Goal: Task Accomplishment & Management: Complete application form

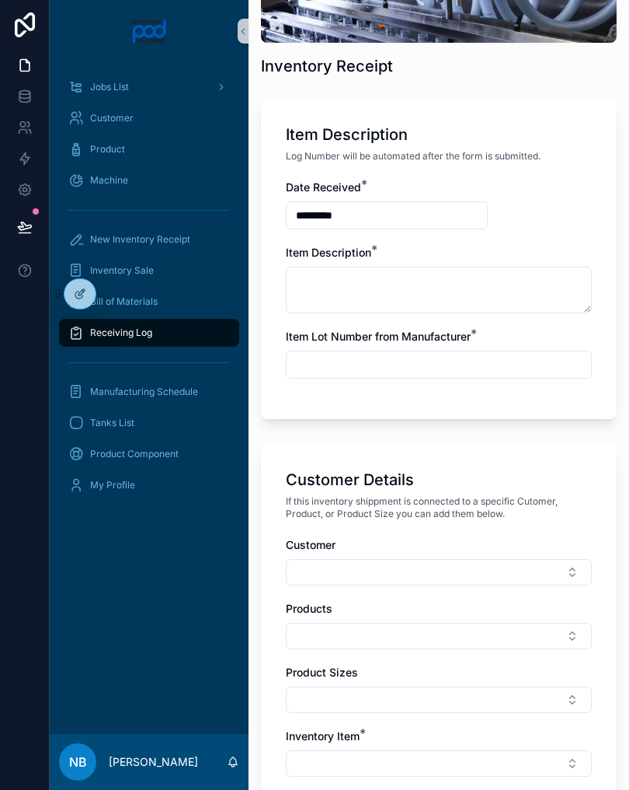
scroll to position [251, 0]
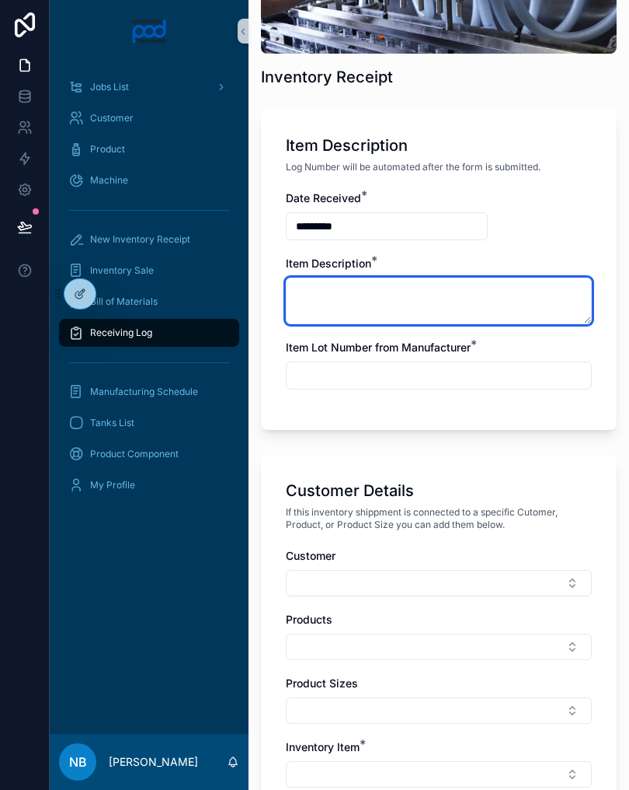
click at [405, 310] on textarea "scrollable content" at bounding box center [439, 300] width 306 height 47
type textarea "**********"
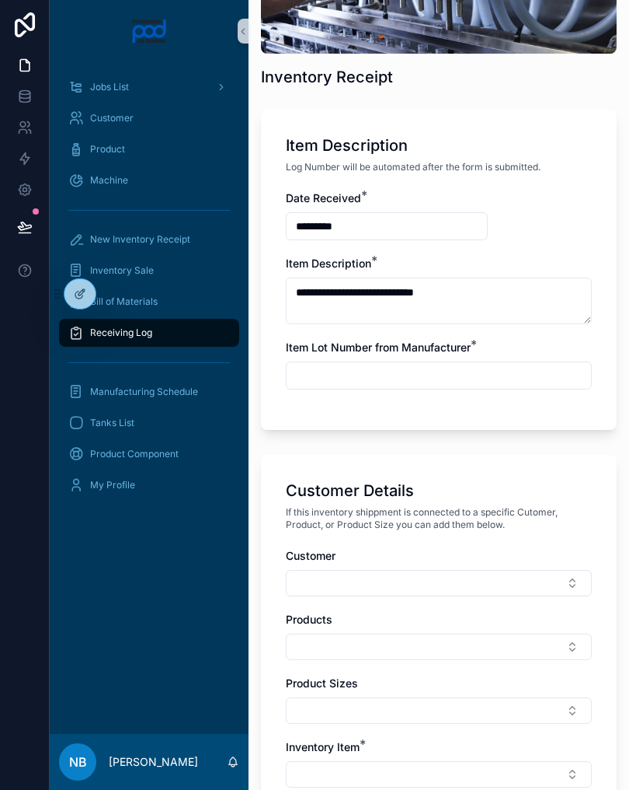
click at [448, 385] on input "scrollable content" at bounding box center [439, 375] width 305 height 22
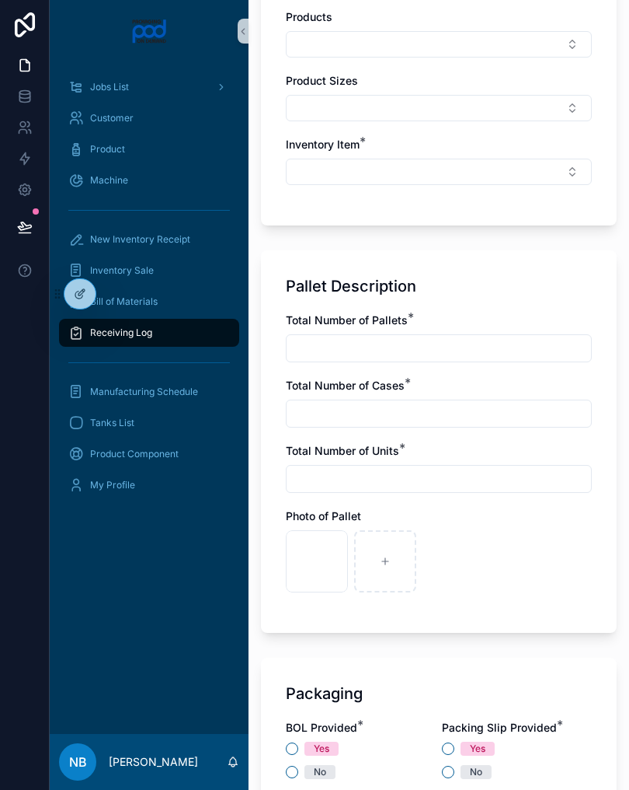
scroll to position [857, 0]
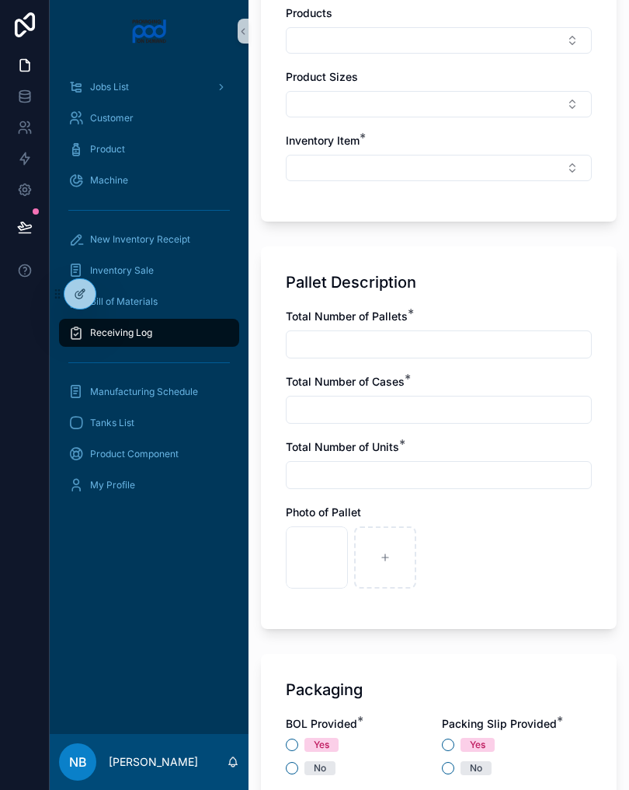
type input "**********"
click at [424, 354] on input "scrollable content" at bounding box center [439, 344] width 305 height 22
type input "*"
click at [414, 419] on input "scrollable content" at bounding box center [439, 410] width 305 height 22
type input "*"
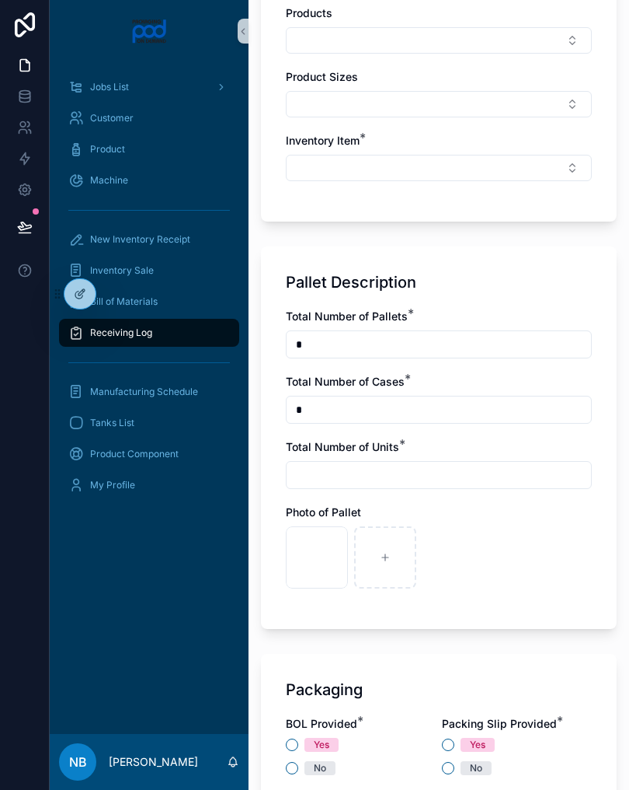
click at [362, 495] on div "Total Number of Pallets * * Total Number of Cases * * Total Number of Units * P…" at bounding box center [439, 456] width 306 height 295
click at [90, 610] on div "Jobs List Customer Product Machine New Inventory Receipt Inventory Sale Bill of…" at bounding box center [149, 397] width 199 height 671
click at [340, 478] on input "scrollable content" at bounding box center [439, 475] width 305 height 22
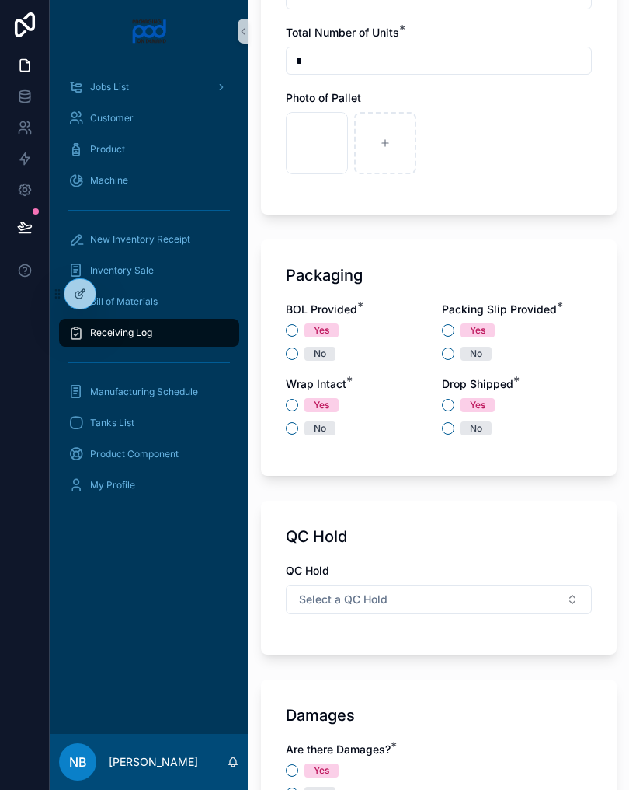
scroll to position [1272, 0]
type input "*"
click at [298, 352] on button "No" at bounding box center [292, 353] width 12 height 12
click at [455, 325] on div "Yes" at bounding box center [517, 330] width 150 height 14
click at [451, 335] on button "Yes" at bounding box center [448, 329] width 12 height 12
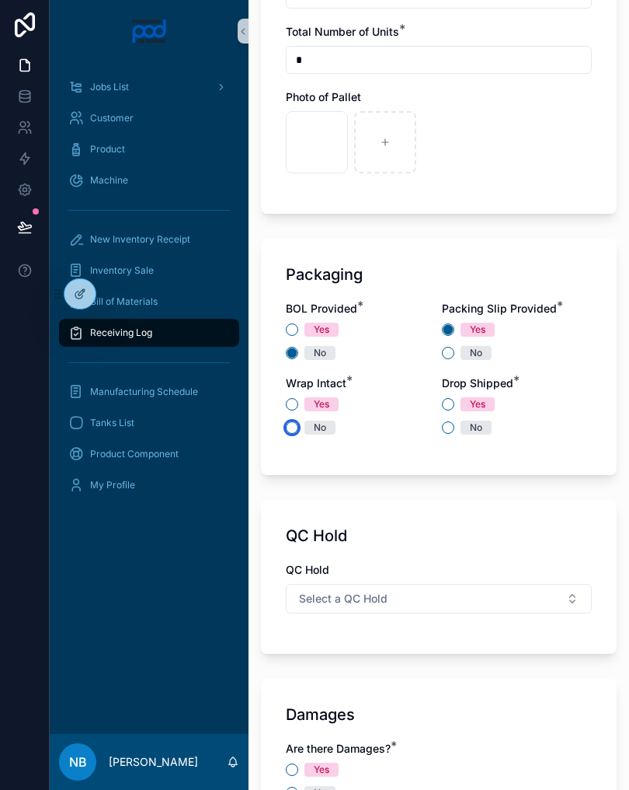
click at [295, 432] on button "No" at bounding box center [292, 427] width 12 height 12
click at [448, 402] on button "Yes" at bounding box center [448, 404] width 12 height 12
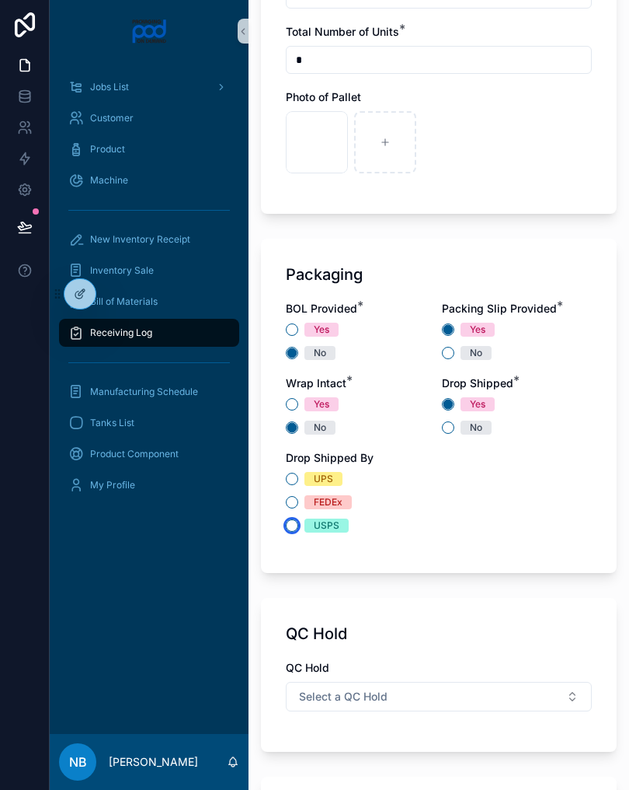
click at [297, 526] on button "USPS" at bounding box center [292, 525] width 12 height 12
click at [453, 427] on button "No" at bounding box center [448, 427] width 12 height 12
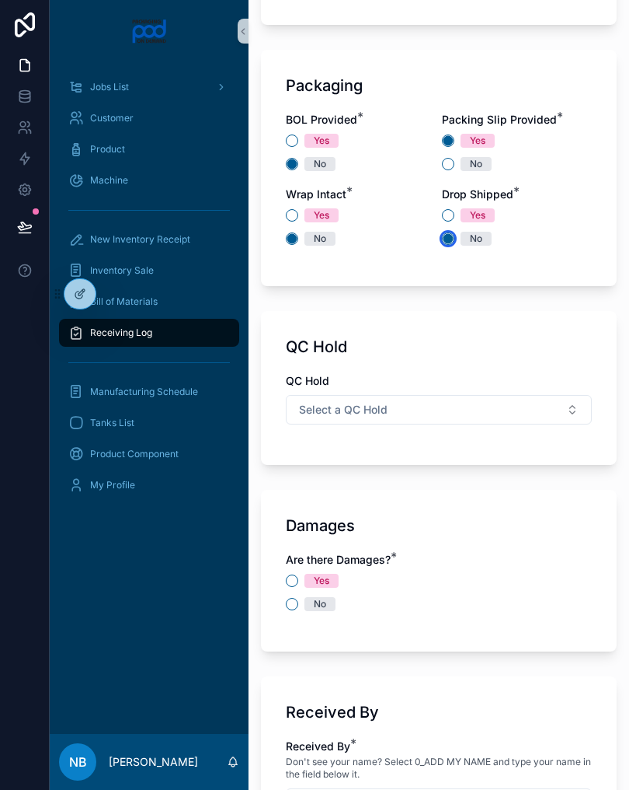
scroll to position [1462, 0]
click at [486, 413] on button "Select a QC Hold" at bounding box center [439, 409] width 306 height 30
click at [344, 519] on div "N/A" at bounding box center [439, 517] width 298 height 23
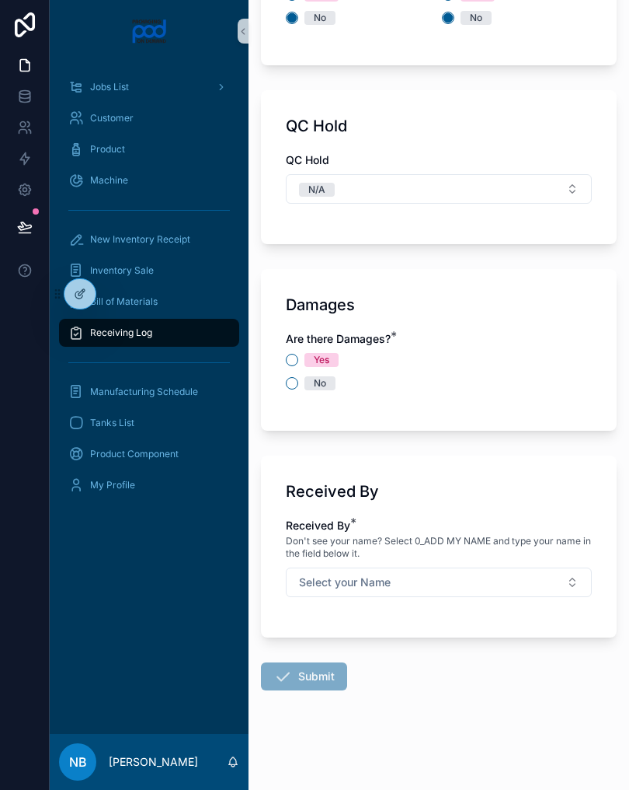
scroll to position [1682, 0]
click at [293, 381] on button "No" at bounding box center [292, 383] width 12 height 12
click at [476, 577] on button "Select your Name" at bounding box center [439, 582] width 306 height 30
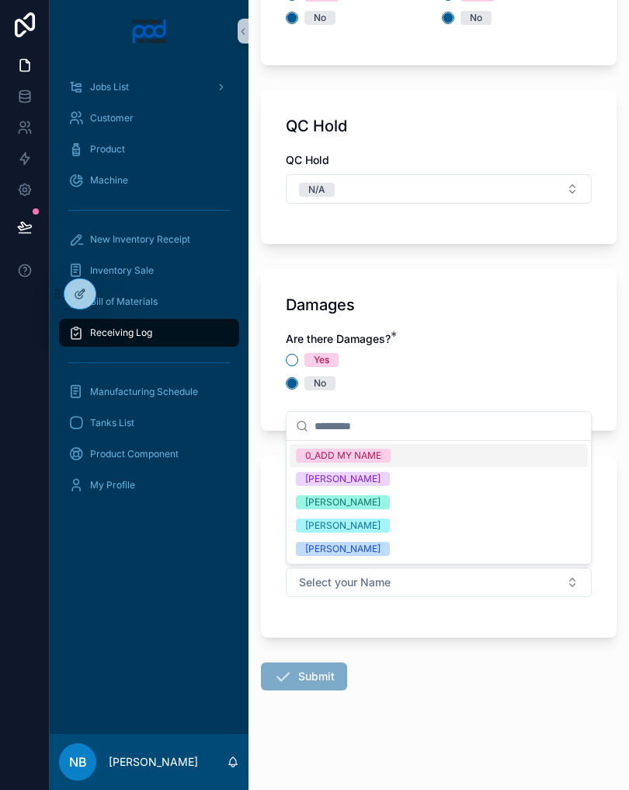
click at [407, 499] on div "[PERSON_NAME]" at bounding box center [439, 501] width 298 height 23
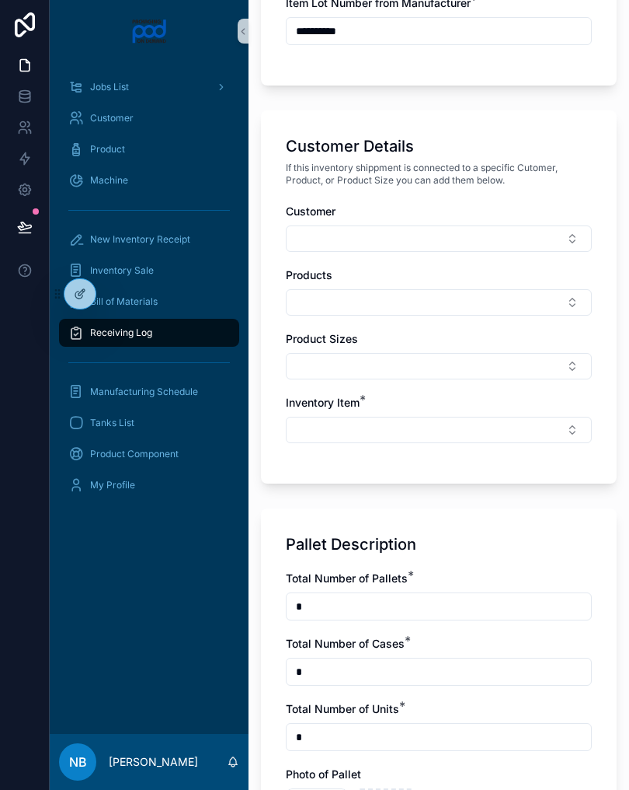
scroll to position [581, 0]
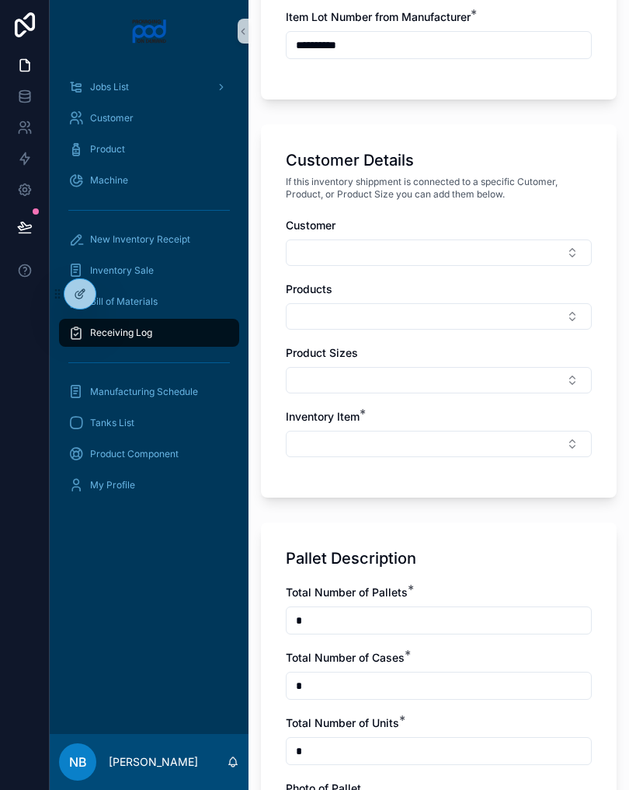
click at [446, 441] on button "Select Button" at bounding box center [439, 444] width 306 height 26
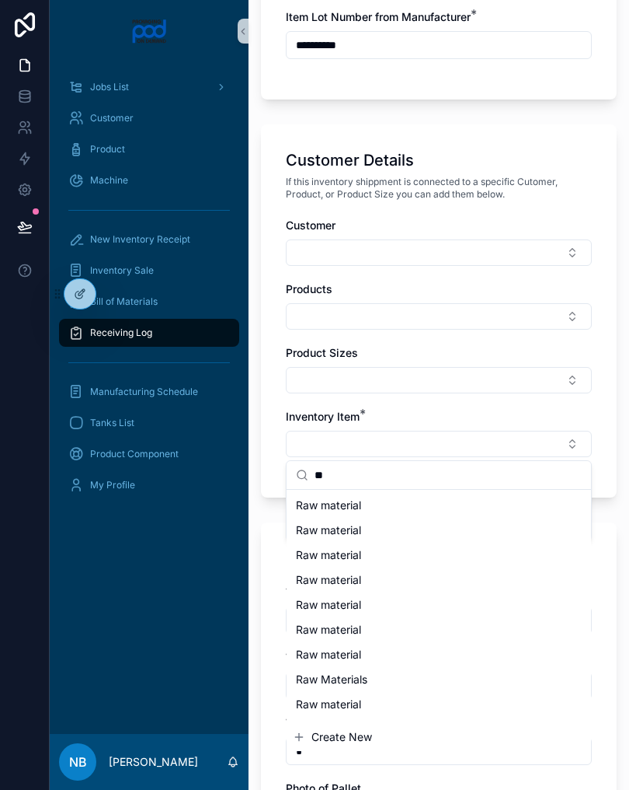
type input "**"
click at [382, 500] on div "Raw material" at bounding box center [439, 505] width 298 height 25
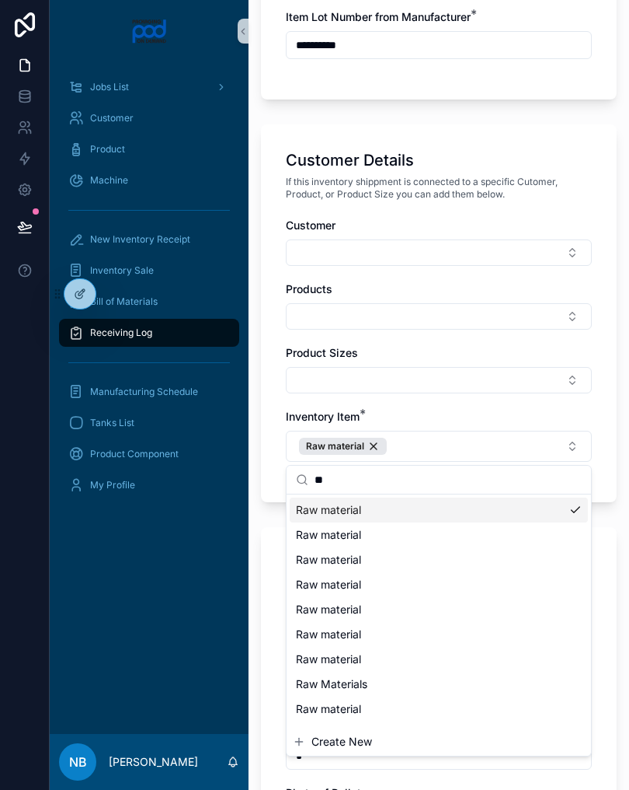
click at [251, 612] on div "**********" at bounding box center [439, 657] width 381 height 2476
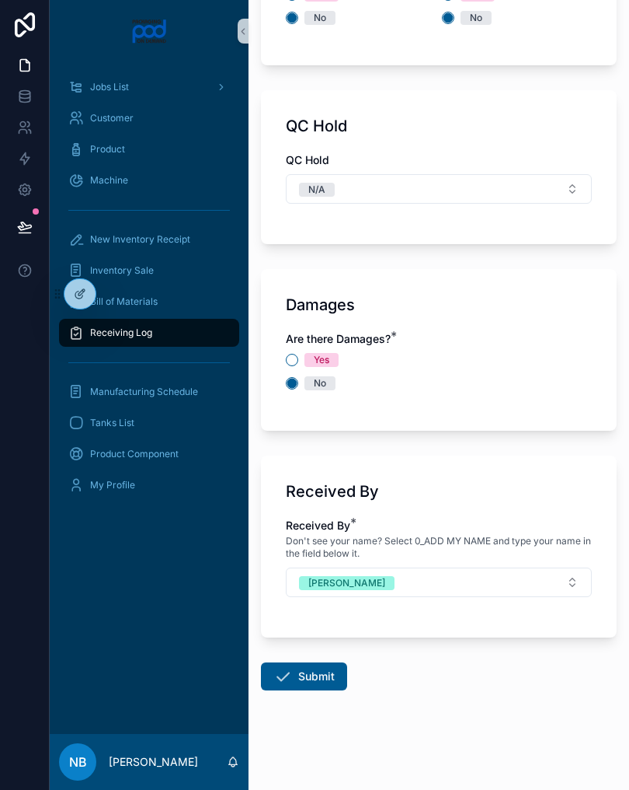
scroll to position [1686, 0]
click at [312, 677] on button "Submit" at bounding box center [304, 676] width 86 height 28
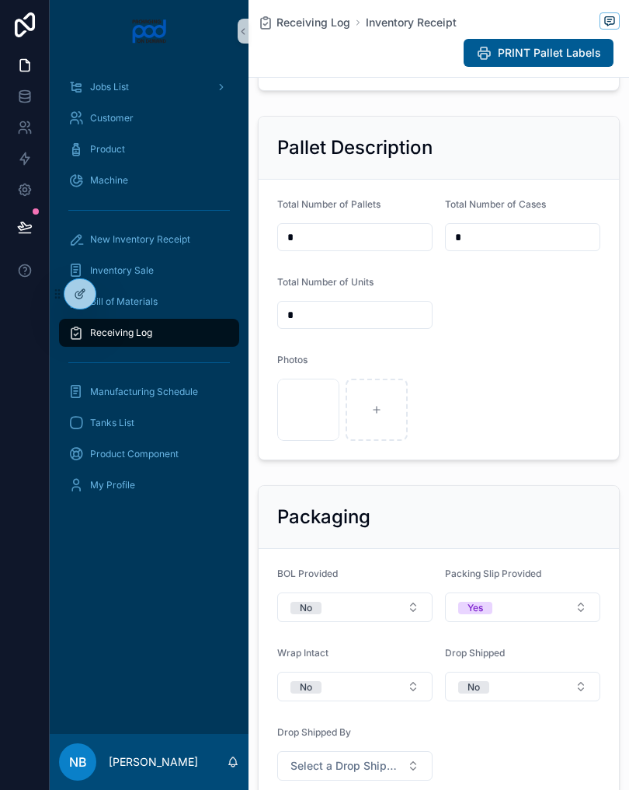
scroll to position [492, 0]
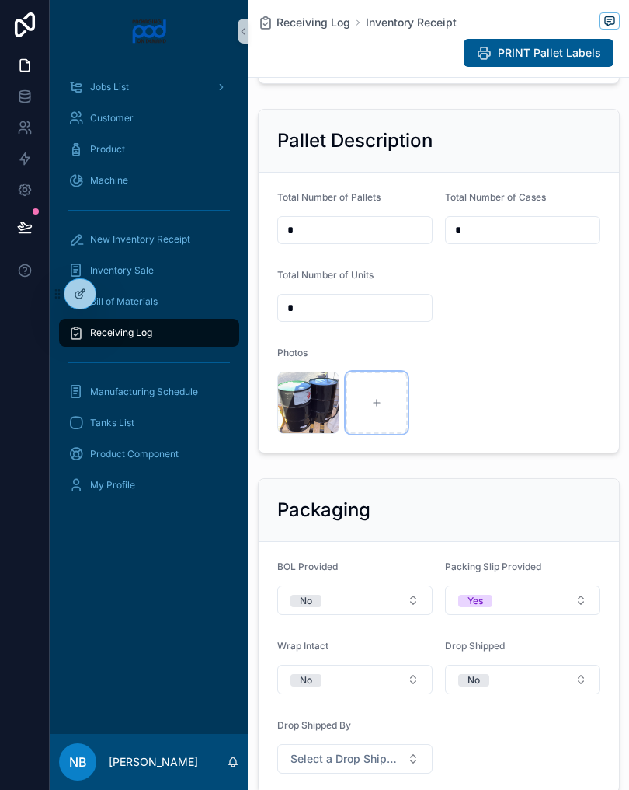
click at [382, 417] on div "scrollable content" at bounding box center [377, 402] width 62 height 62
type input "**********"
click at [445, 413] on div "scrollable content" at bounding box center [445, 402] width 62 height 62
type input "**********"
click at [497, 431] on div "scrollable content" at bounding box center [514, 402] width 62 height 62
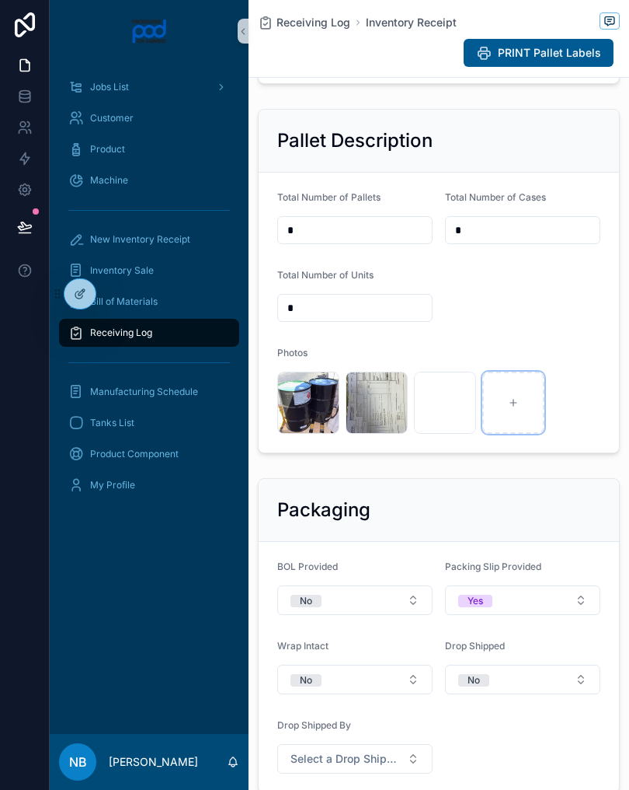
type input "**********"
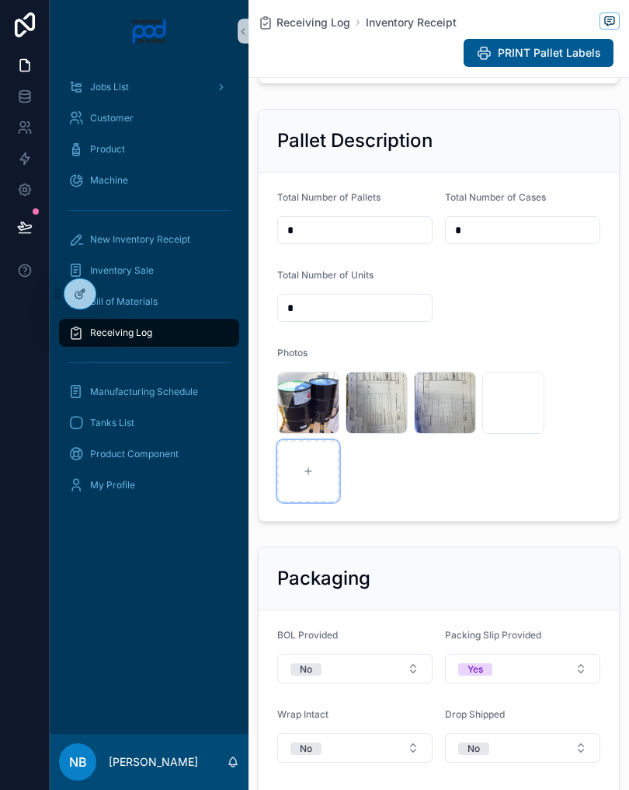
click at [321, 487] on div "scrollable content" at bounding box center [308, 471] width 62 height 62
type input "**********"
click at [196, 329] on div "Receiving Log" at bounding box center [149, 332] width 162 height 25
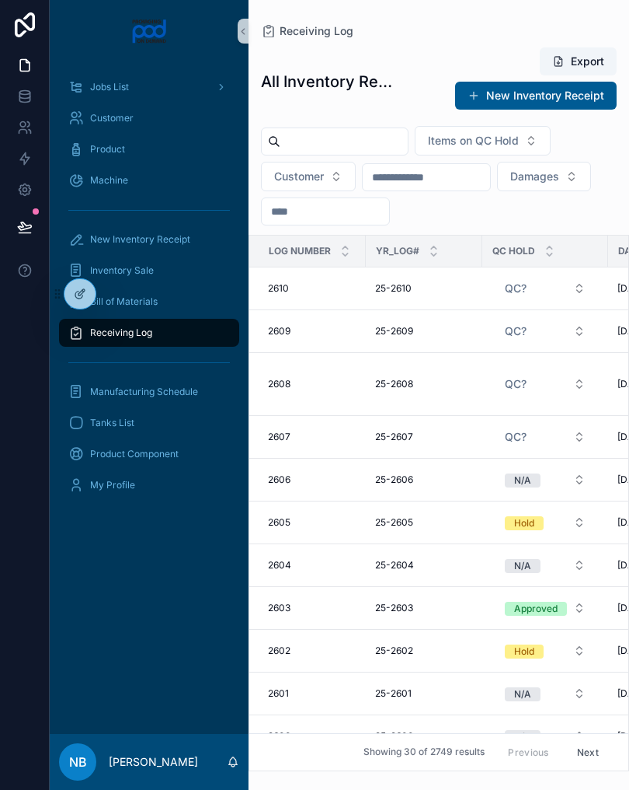
click at [362, 149] on input "scrollable content" at bounding box center [344, 142] width 127 height 22
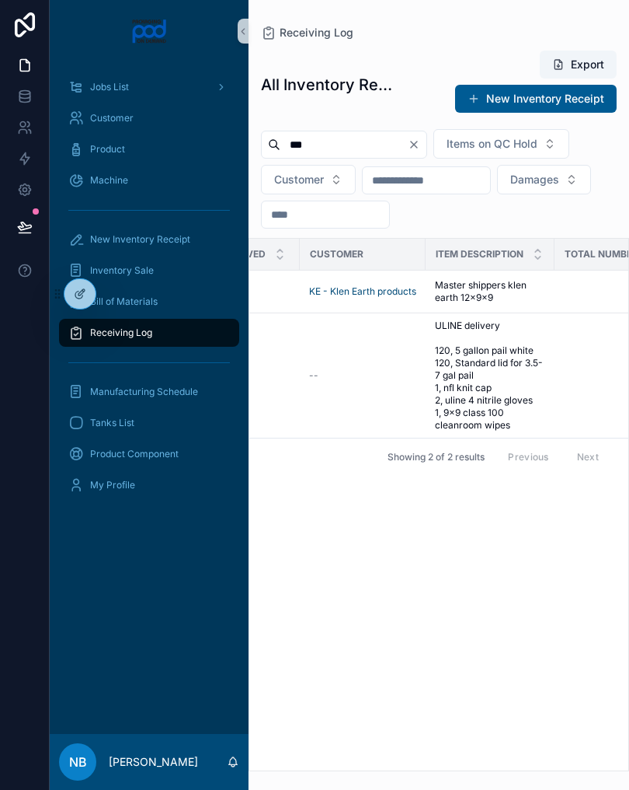
scroll to position [0, 417]
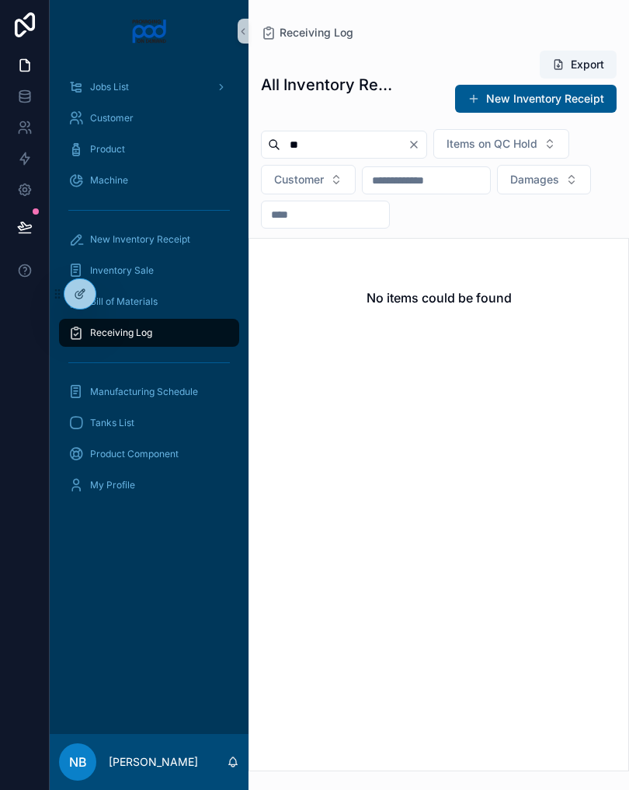
type input "*"
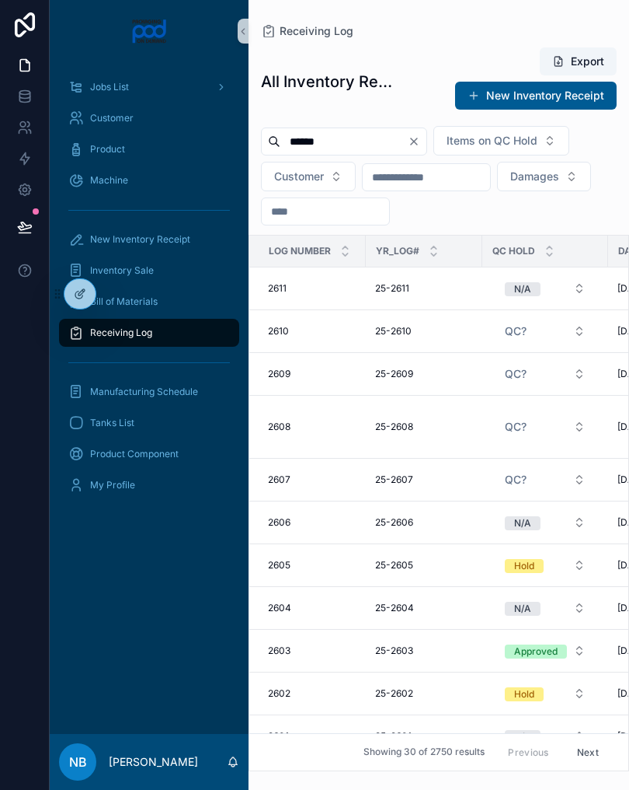
type input "*******"
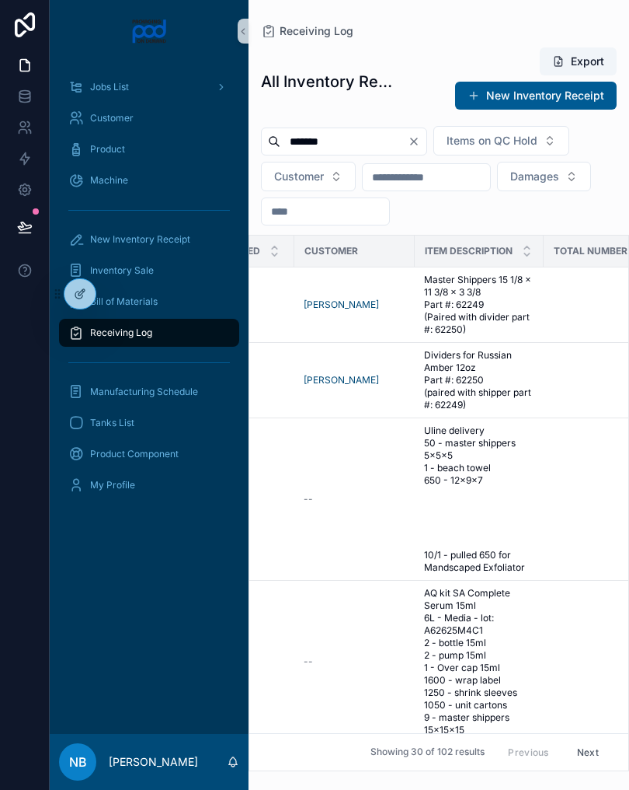
scroll to position [0, 431]
click at [510, 312] on span "Master Shippers 15 1/8 x 11 3/8 x 3 3/8 Part #: 62249 (Paired with divider part…" at bounding box center [479, 305] width 110 height 62
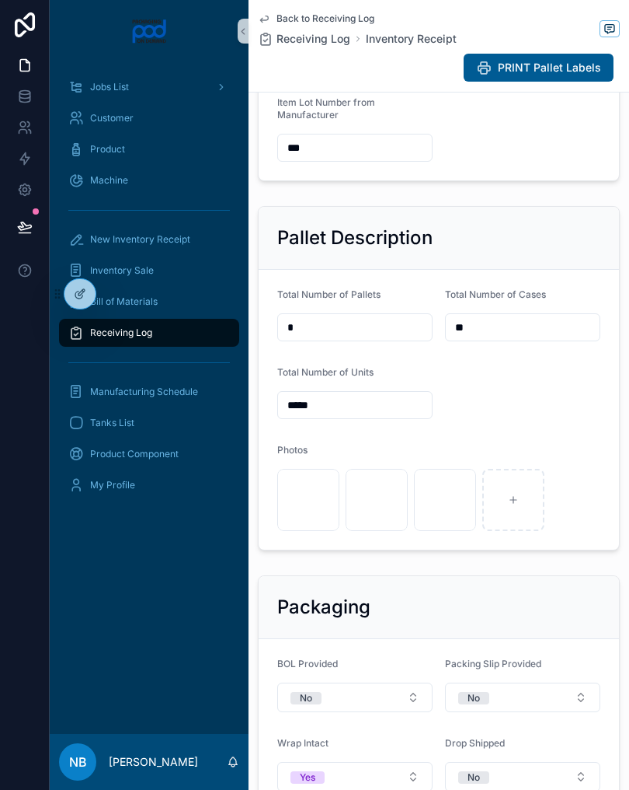
scroll to position [461, 0]
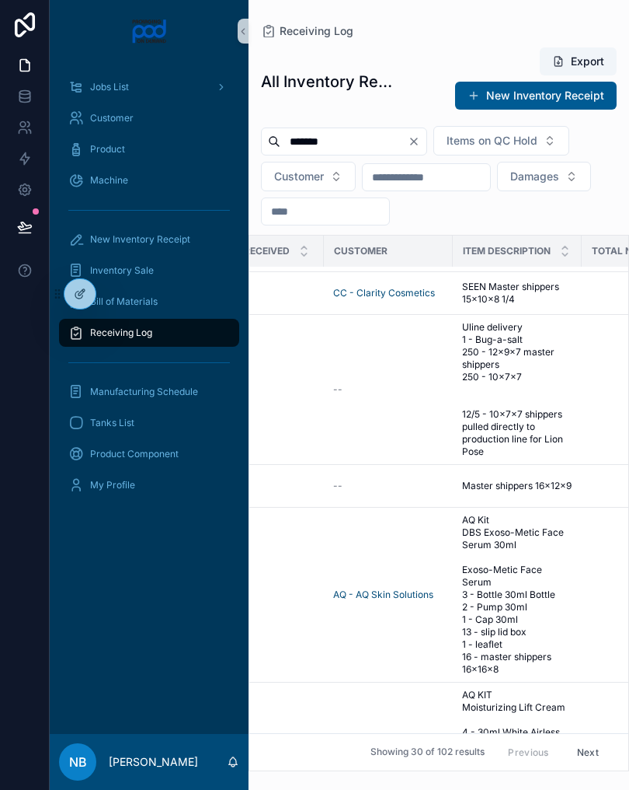
scroll to position [618, 404]
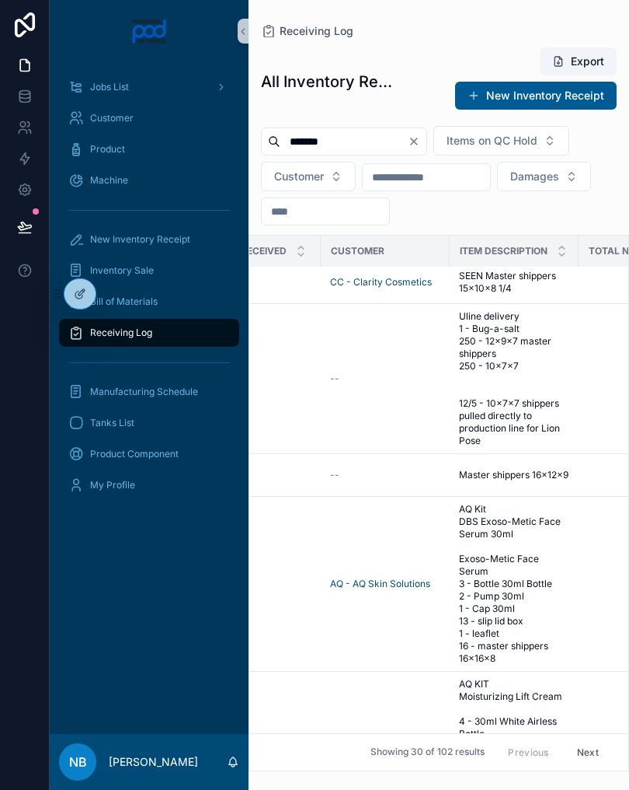
click at [197, 235] on div "New Inventory Receipt" at bounding box center [149, 239] width 162 height 25
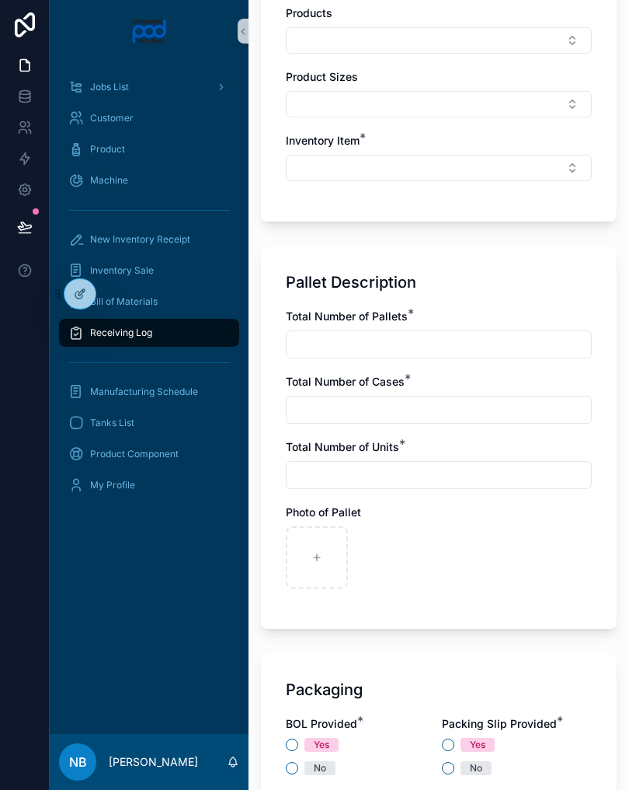
scroll to position [906, 0]
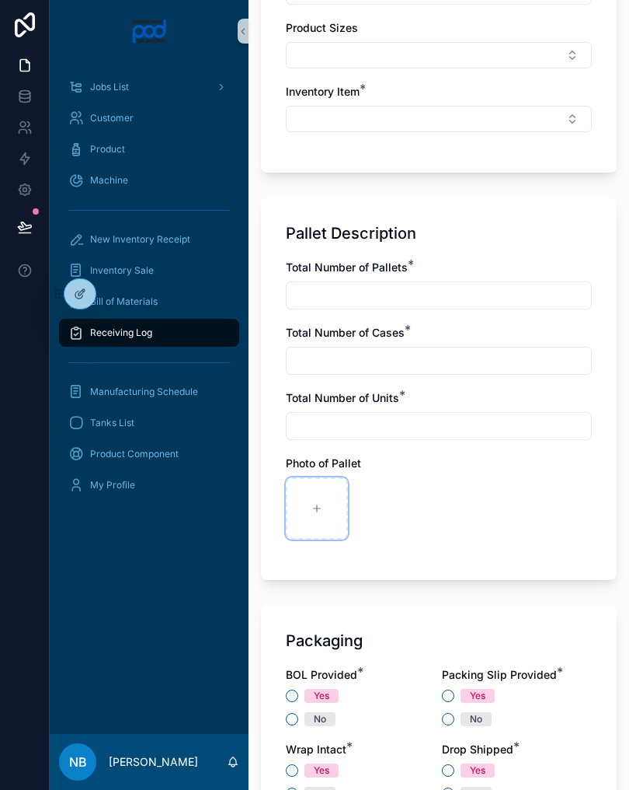
click at [325, 529] on div "scrollable content" at bounding box center [317, 508] width 62 height 62
type input "**********"
click at [403, 511] on div "scrollable content" at bounding box center [385, 508] width 62 height 62
type input "**********"
click at [456, 514] on div "scrollable content" at bounding box center [454, 508] width 62 height 62
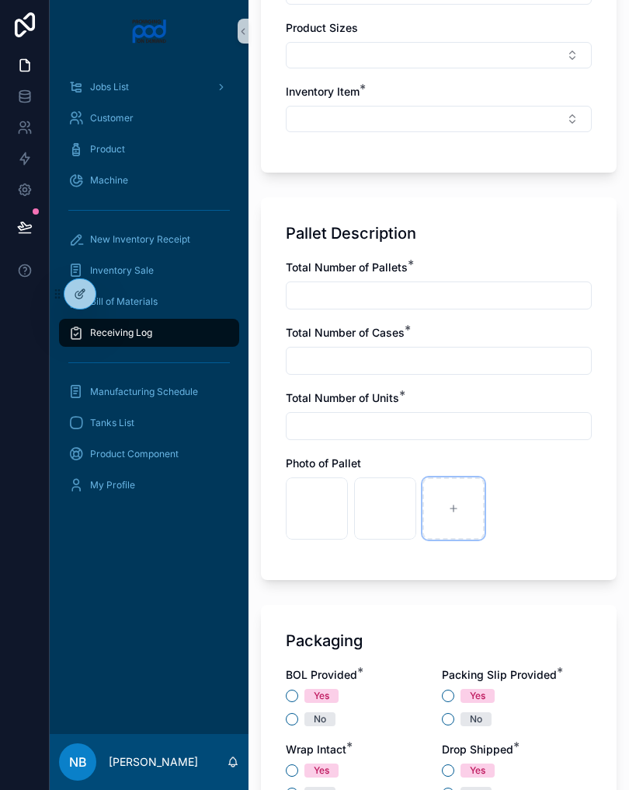
type input "**********"
click at [521, 500] on div "scrollable content" at bounding box center [522, 508] width 62 height 62
click at [532, 514] on div "scrollable content" at bounding box center [522, 508] width 62 height 62
type input "**********"
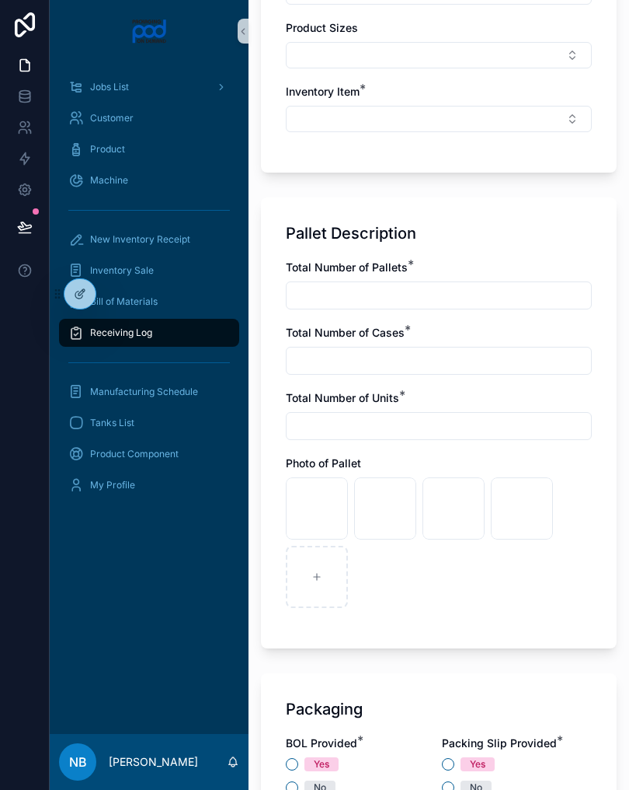
click at [364, 294] on input "scrollable content" at bounding box center [439, 295] width 305 height 22
type input "*"
click at [415, 350] on input "scrollable content" at bounding box center [439, 361] width 305 height 22
type input "*"
click at [373, 415] on input "scrollable content" at bounding box center [439, 426] width 305 height 22
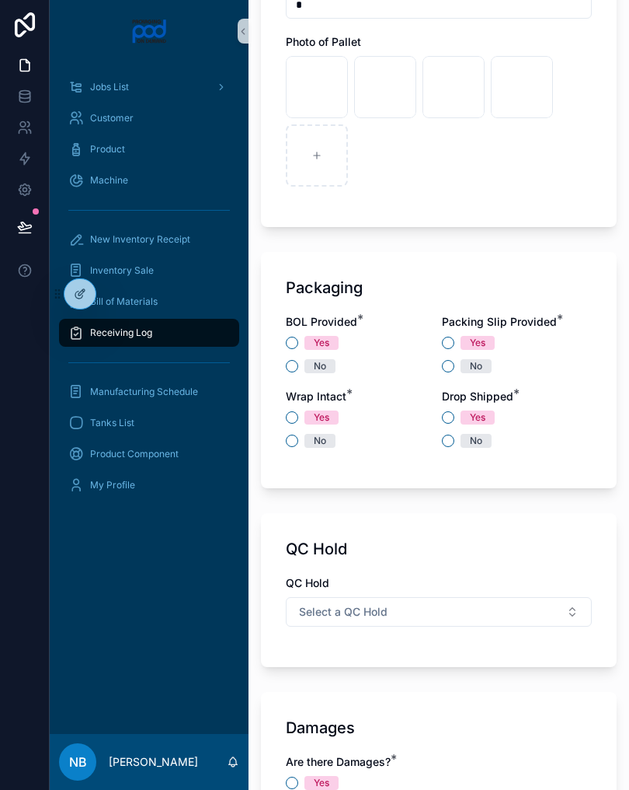
scroll to position [1328, 0]
type input "*"
click at [288, 371] on div "No" at bounding box center [361, 365] width 150 height 14
click at [298, 364] on button "No" at bounding box center [292, 365] width 12 height 12
click at [448, 337] on button "Yes" at bounding box center [448, 342] width 12 height 12
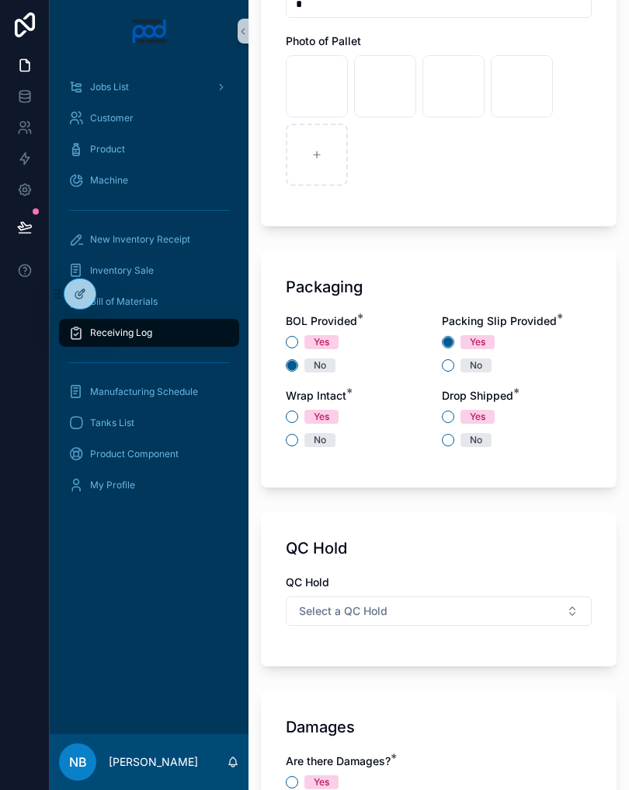
click at [288, 446] on div "No" at bounding box center [361, 440] width 150 height 14
click at [453, 417] on button "Yes" at bounding box center [448, 416] width 12 height 12
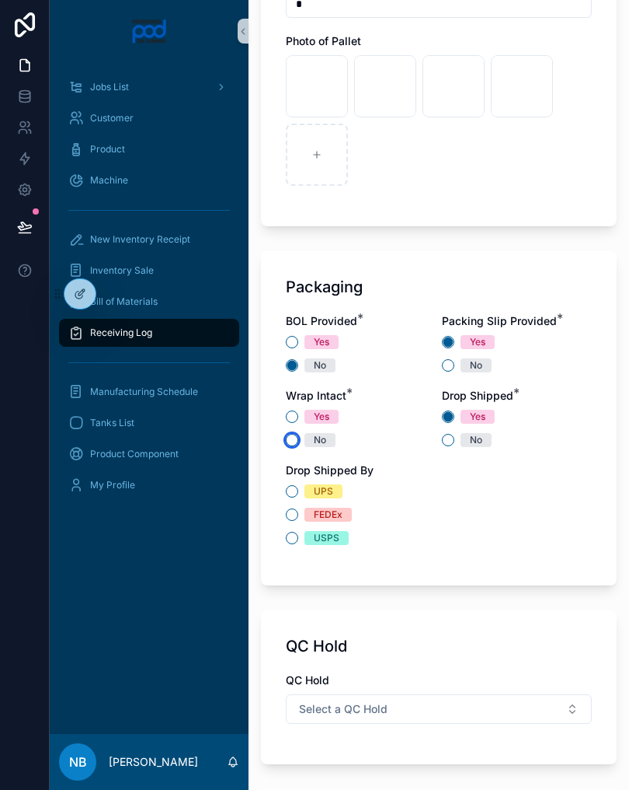
click at [291, 441] on button "No" at bounding box center [292, 440] width 12 height 12
click at [299, 487] on div "UPS" at bounding box center [439, 491] width 306 height 14
click at [288, 495] on button "UPS" at bounding box center [292, 491] width 12 height 12
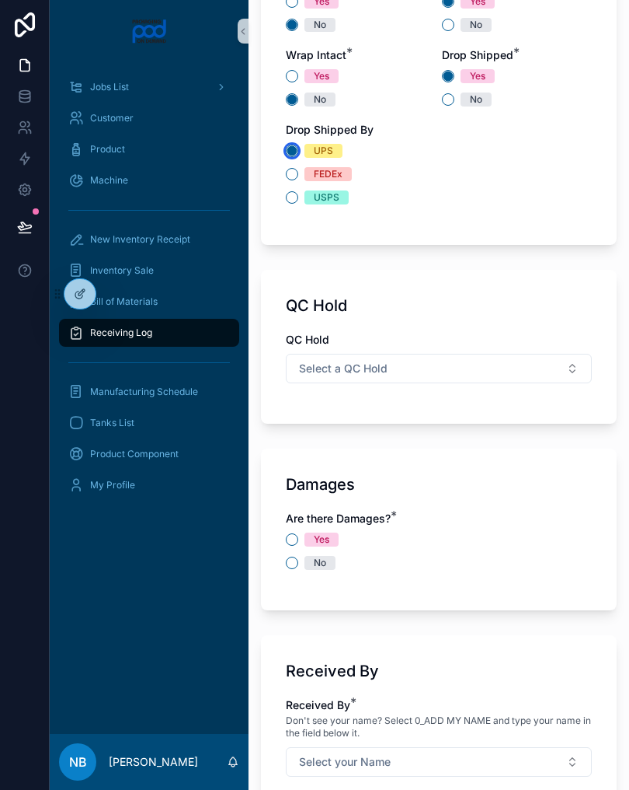
scroll to position [1677, 0]
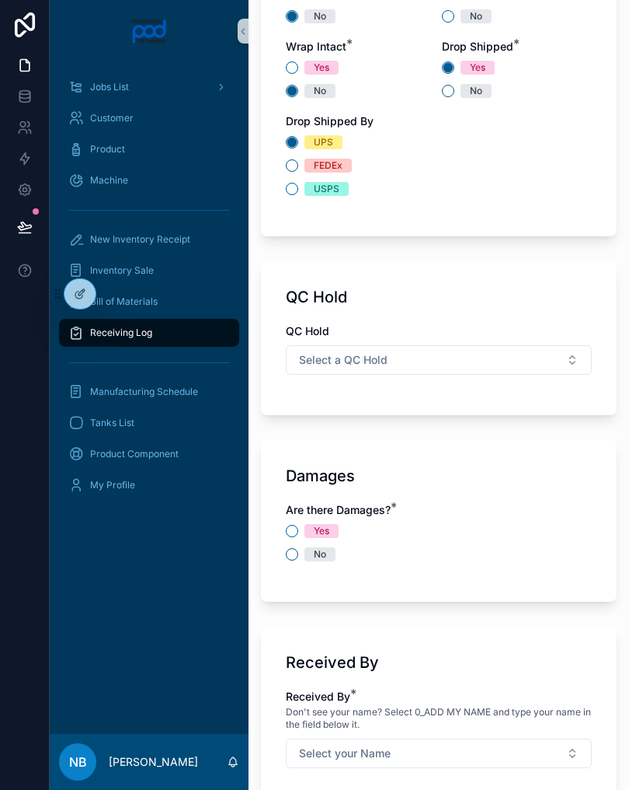
click at [563, 357] on button "Select a QC Hold" at bounding box center [439, 360] width 306 height 30
click at [350, 467] on div "N/A" at bounding box center [439, 468] width 298 height 23
click at [288, 559] on button "No" at bounding box center [292, 554] width 12 height 12
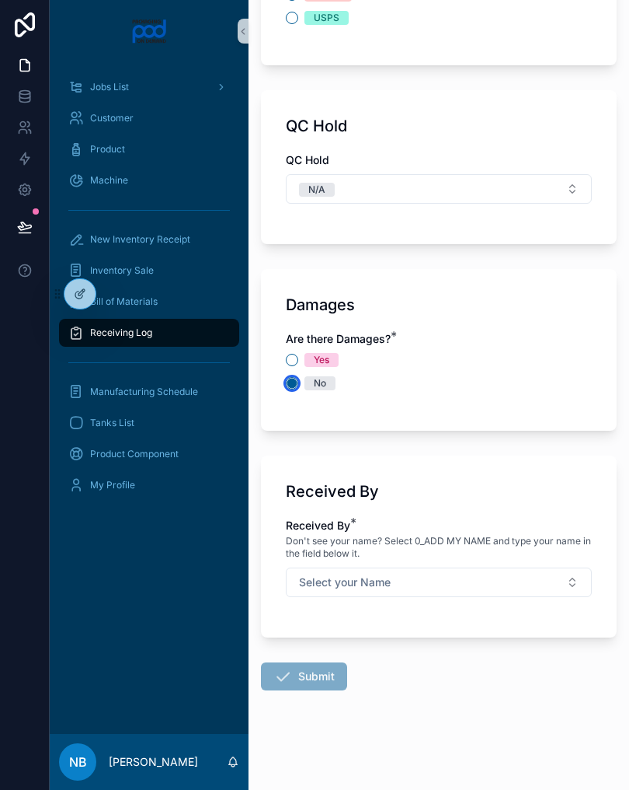
scroll to position [1848, 0]
click at [432, 584] on button "Select your Name" at bounding box center [439, 582] width 306 height 30
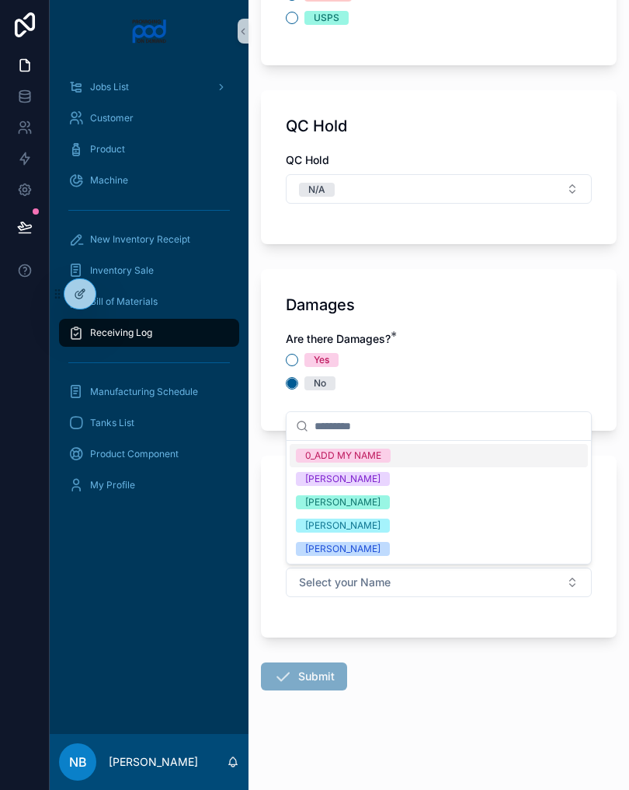
click at [401, 503] on div "[PERSON_NAME]" at bounding box center [439, 501] width 298 height 23
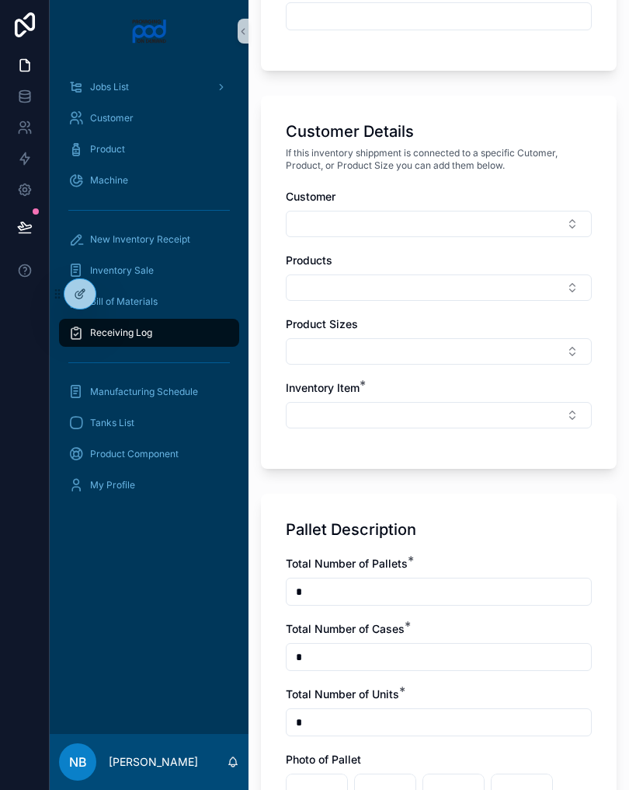
scroll to position [599, 0]
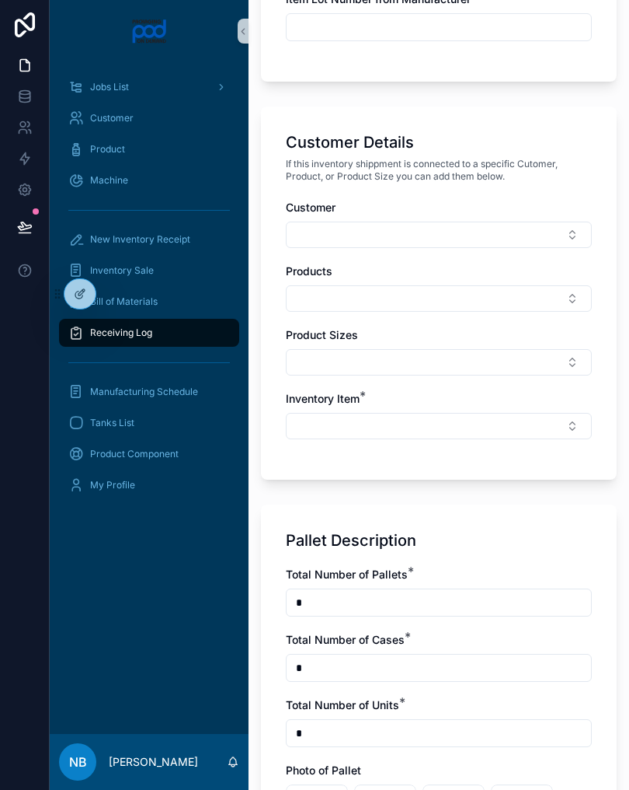
click at [409, 420] on button "Select Button" at bounding box center [439, 426] width 306 height 26
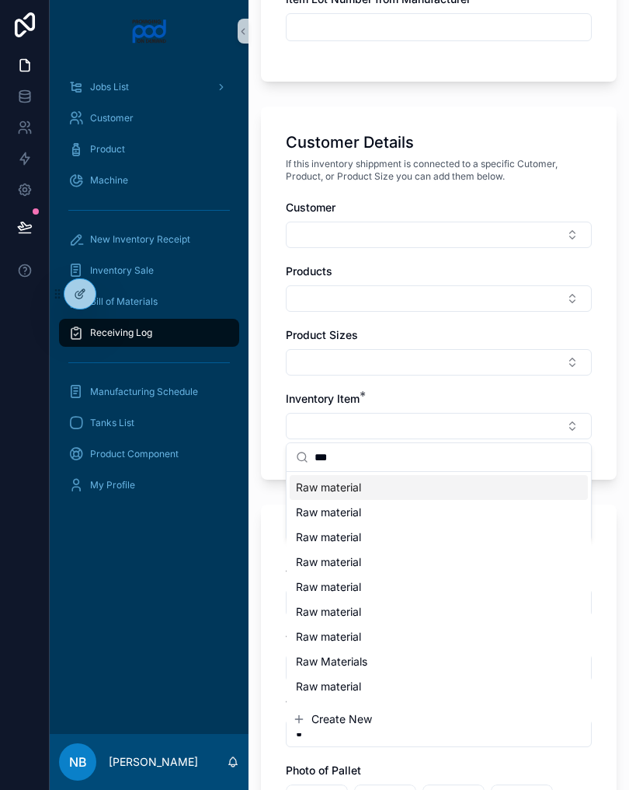
type input "***"
click at [374, 490] on div "Raw material" at bounding box center [439, 487] width 298 height 25
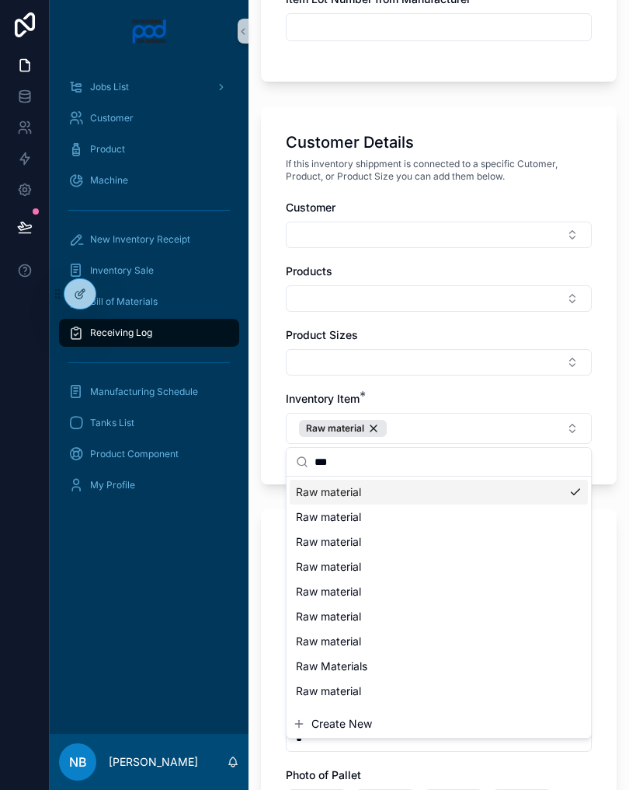
click at [259, 591] on div "Inventory Receipt Item Description Log Number will be automated after the form …" at bounding box center [439, 722] width 381 height 2642
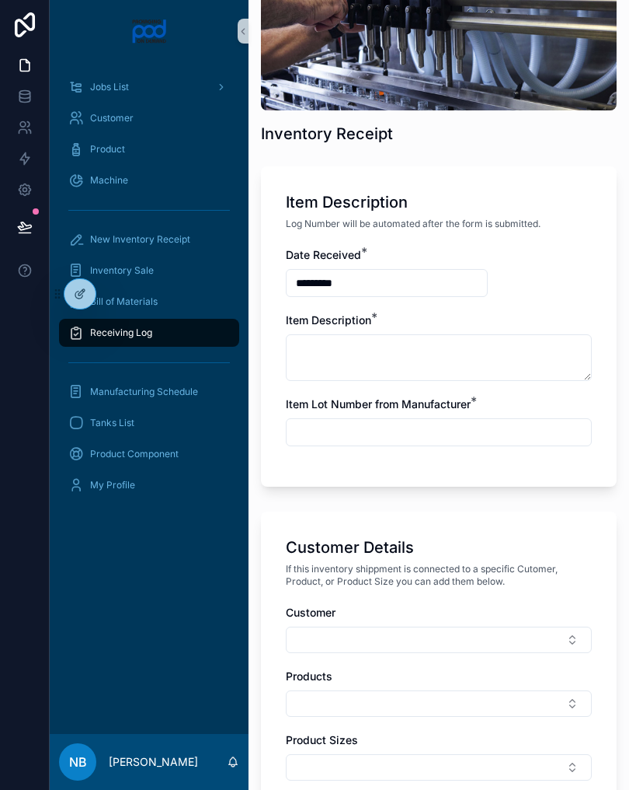
scroll to position [192, 0]
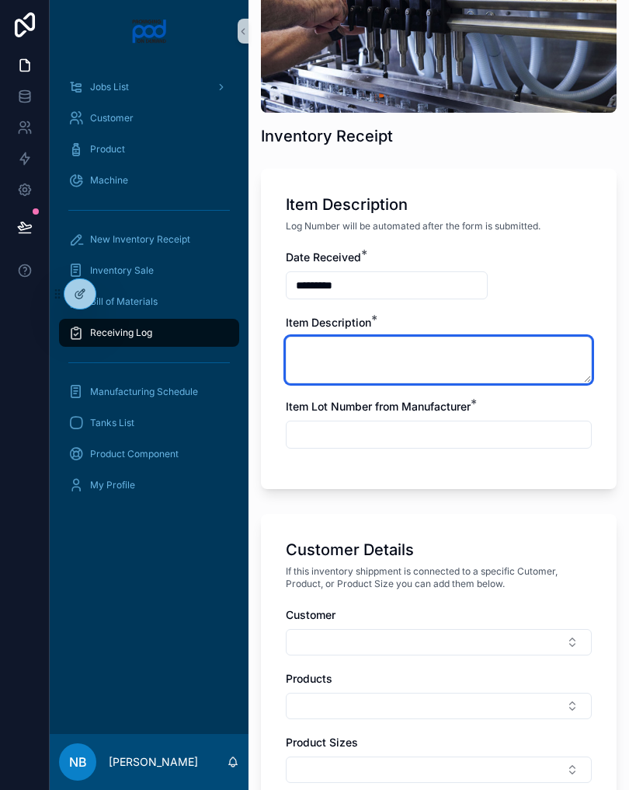
click at [382, 352] on textarea "scrollable content" at bounding box center [439, 360] width 306 height 47
type textarea "**********"
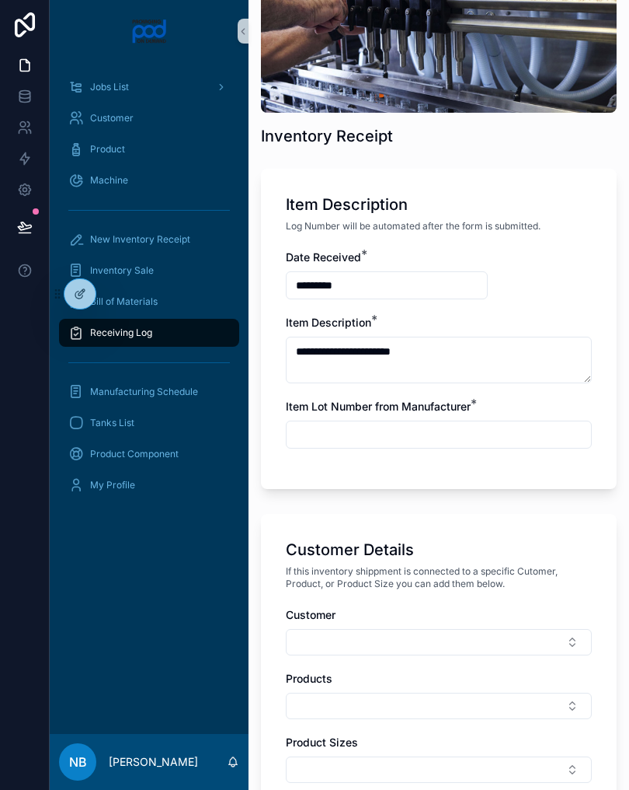
click at [397, 441] on input "scrollable content" at bounding box center [439, 435] width 305 height 22
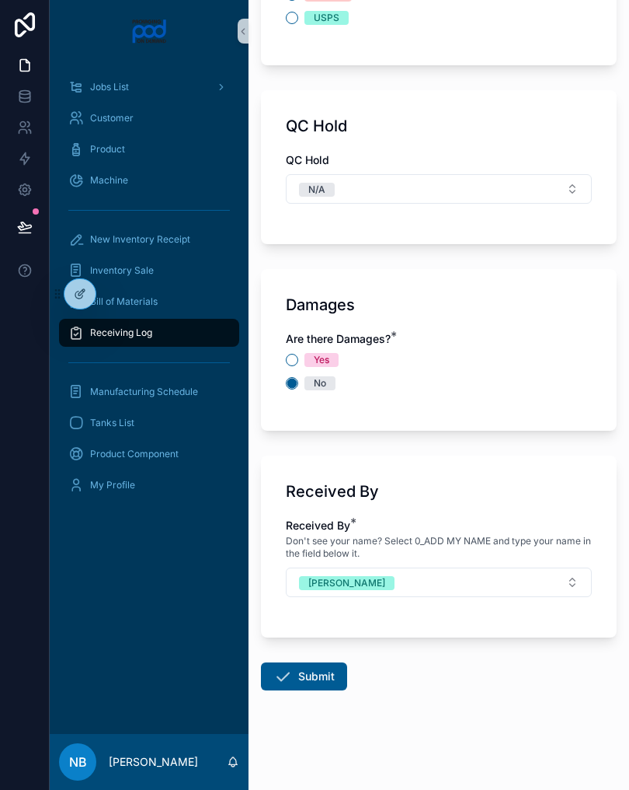
scroll to position [1853, 0]
type input "**********"
click at [543, 403] on div "Are there Damages? * Yes No" at bounding box center [439, 368] width 306 height 75
click at [321, 667] on button "Submit" at bounding box center [304, 676] width 86 height 28
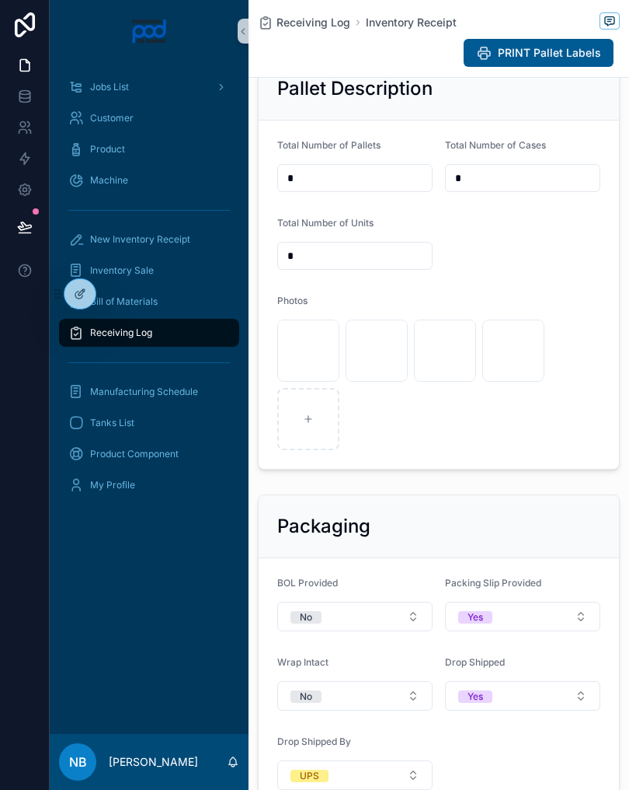
scroll to position [553, 0]
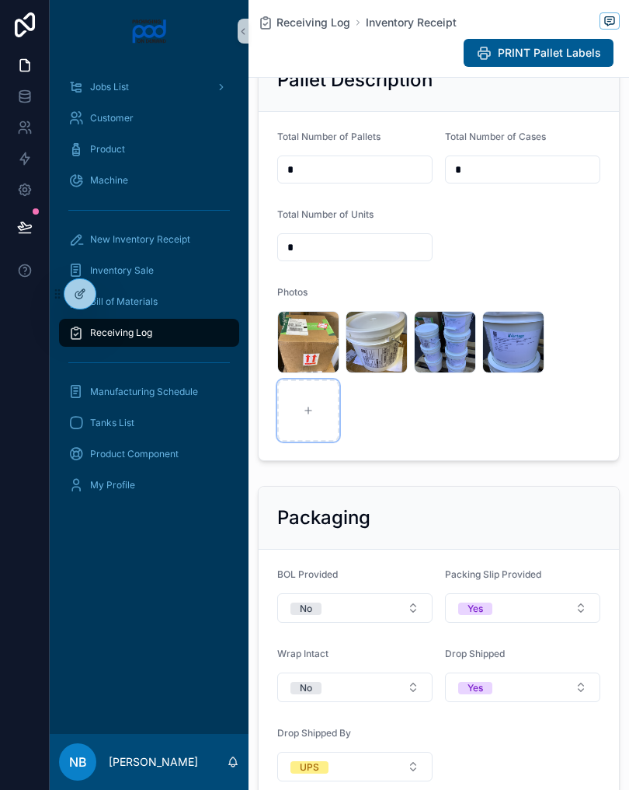
click at [295, 433] on div "scrollable content" at bounding box center [308, 410] width 62 height 62
type input "**********"
click at [391, 427] on div "scrollable content" at bounding box center [377, 410] width 62 height 62
type input "**********"
click at [449, 416] on icon "scrollable content" at bounding box center [445, 410] width 11 height 11
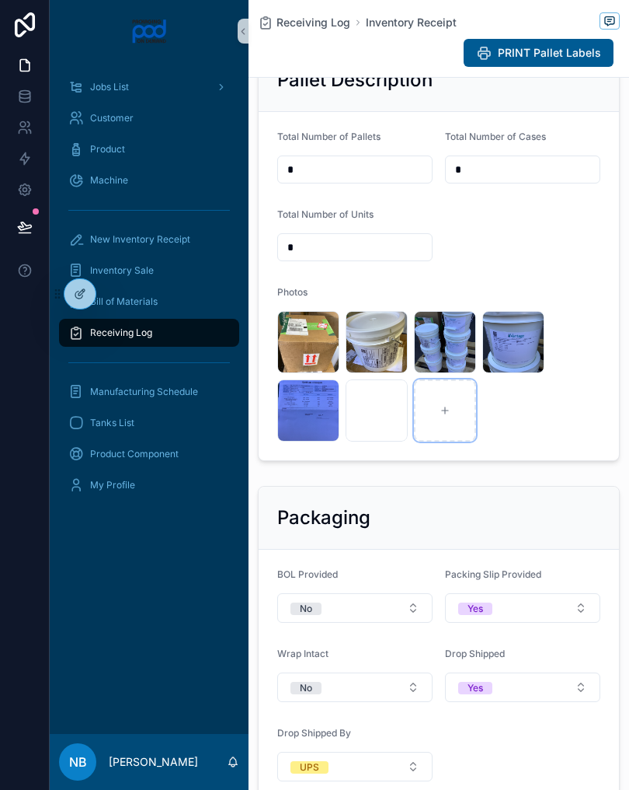
type input "**********"
click at [183, 242] on span "New Inventory Receipt" at bounding box center [140, 239] width 100 height 12
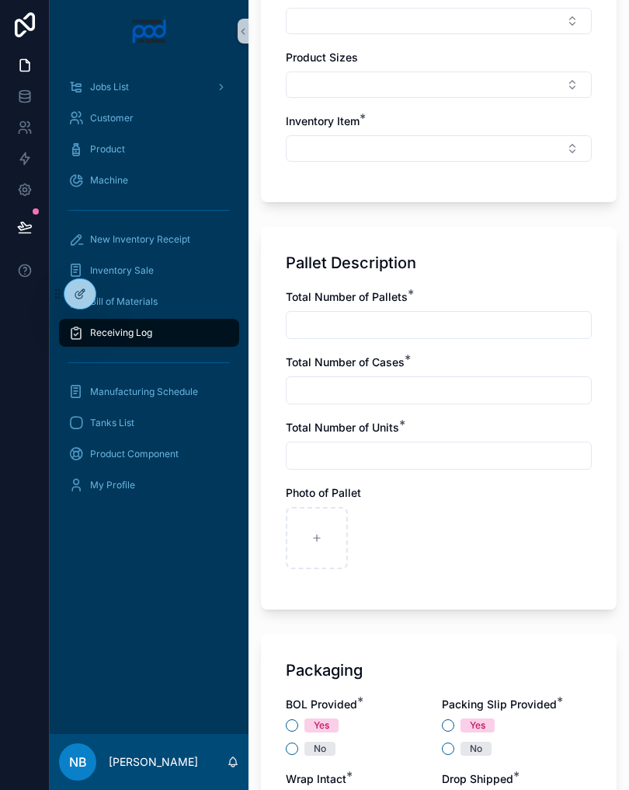
scroll to position [888, 0]
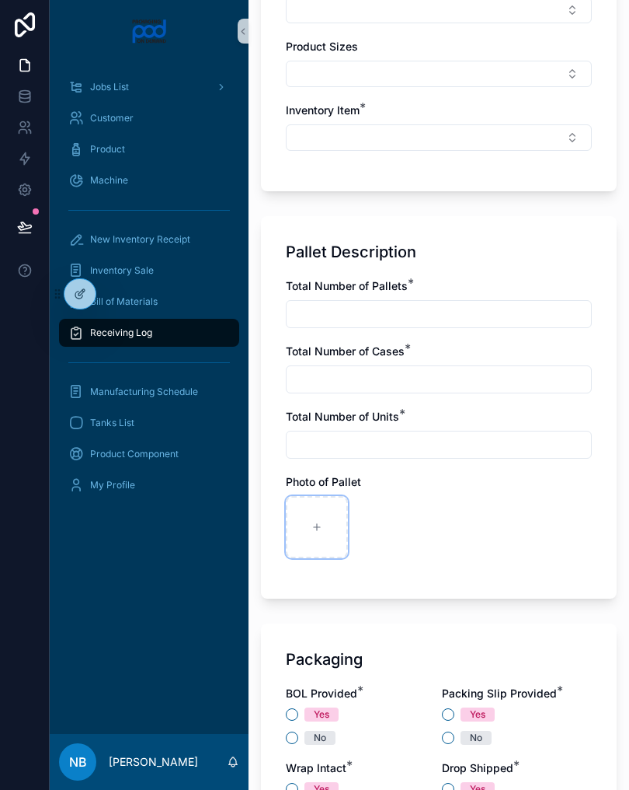
click at [330, 529] on div "scrollable content" at bounding box center [317, 527] width 62 height 62
type input "**********"
click at [375, 528] on div "scrollable content" at bounding box center [385, 527] width 62 height 62
type input "**********"
click at [382, 317] on input "scrollable content" at bounding box center [439, 314] width 305 height 22
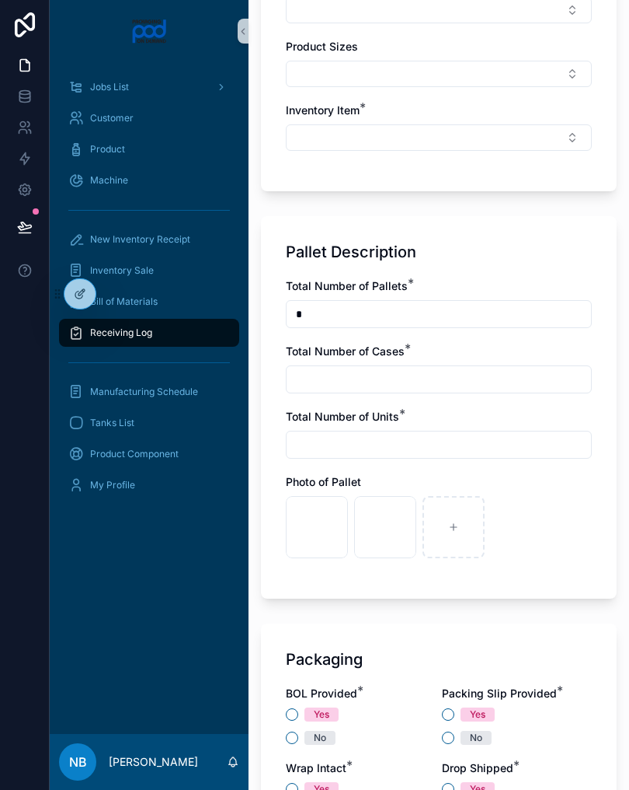
type input "*"
click at [431, 382] on input "scrollable content" at bounding box center [439, 379] width 305 height 22
type input "*"
click at [347, 451] on input "scrollable content" at bounding box center [439, 445] width 305 height 22
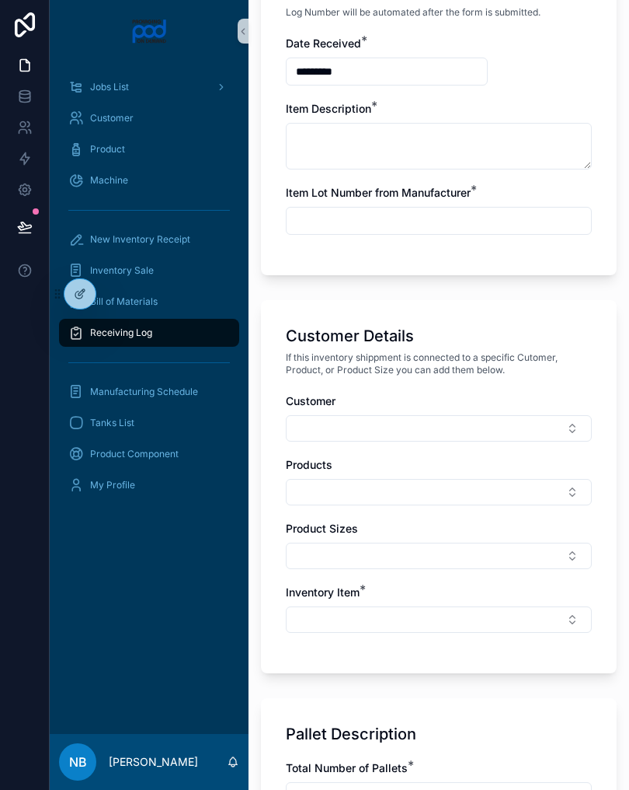
scroll to position [399, 0]
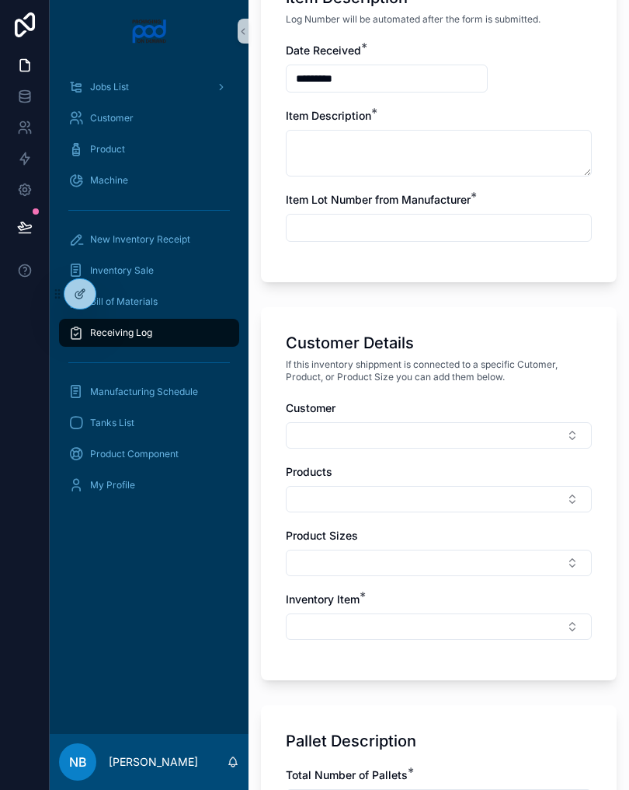
type input "*"
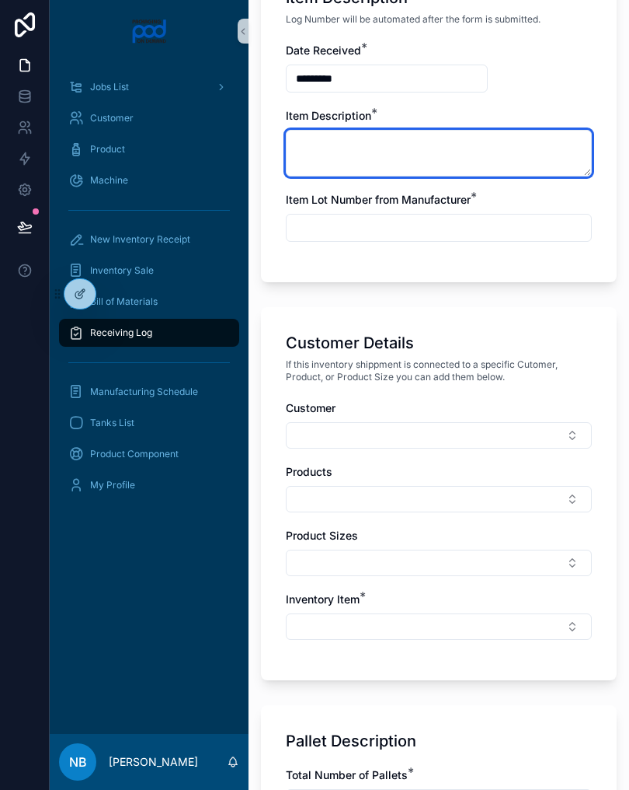
click at [402, 150] on textarea "scrollable content" at bounding box center [439, 153] width 306 height 47
type textarea "**********"
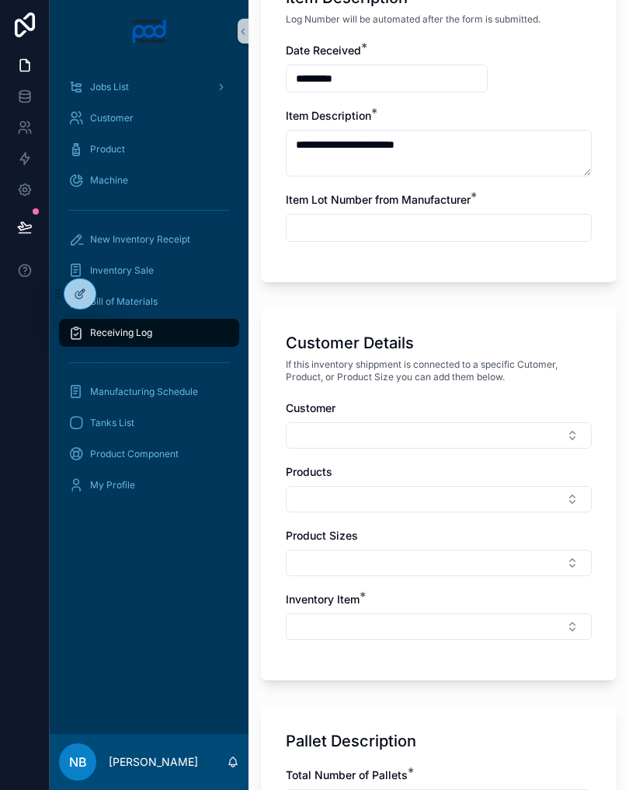
click at [396, 230] on input "scrollable content" at bounding box center [439, 228] width 305 height 22
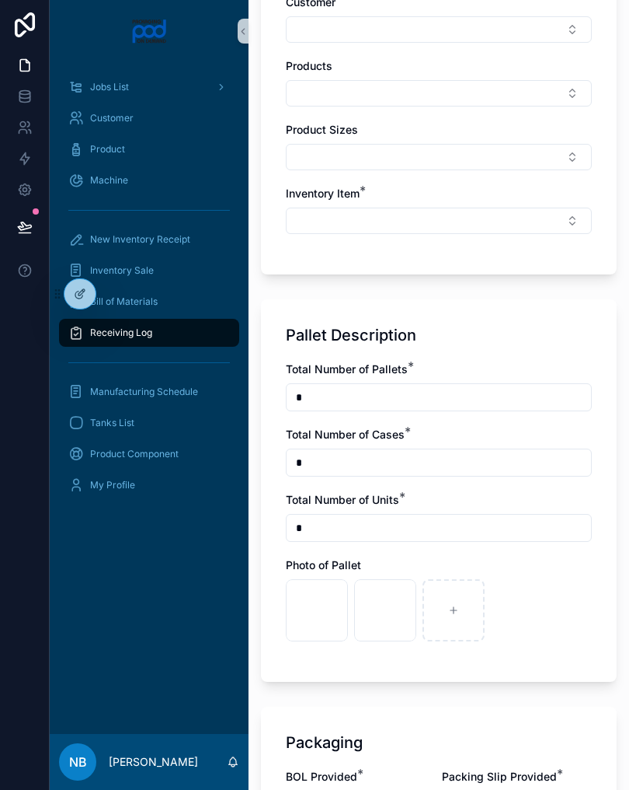
scroll to position [807, 0]
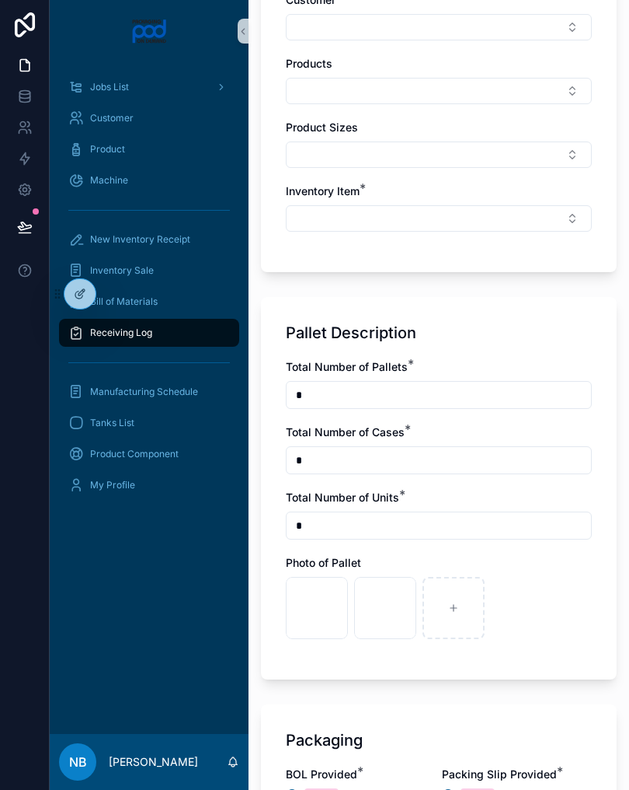
type input "******"
click at [423, 223] on button "Select Button" at bounding box center [439, 218] width 306 height 26
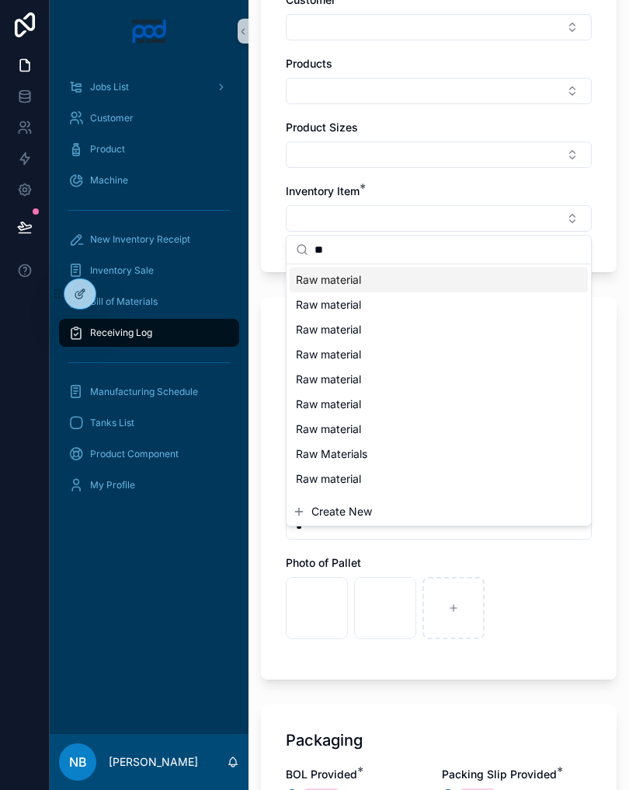
type input "**"
click at [366, 282] on div "Raw material" at bounding box center [439, 279] width 298 height 25
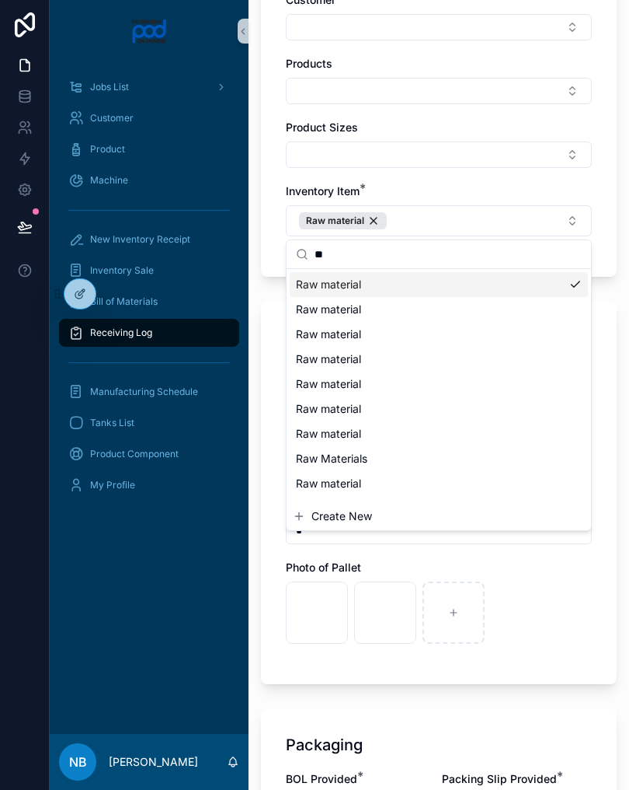
click at [255, 420] on div "**********" at bounding box center [439, 431] width 381 height 2476
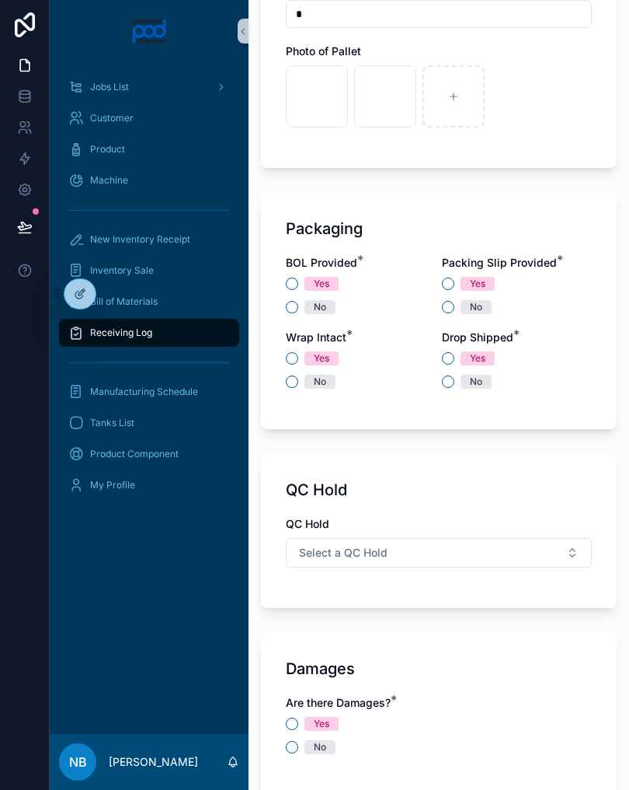
scroll to position [1329, 0]
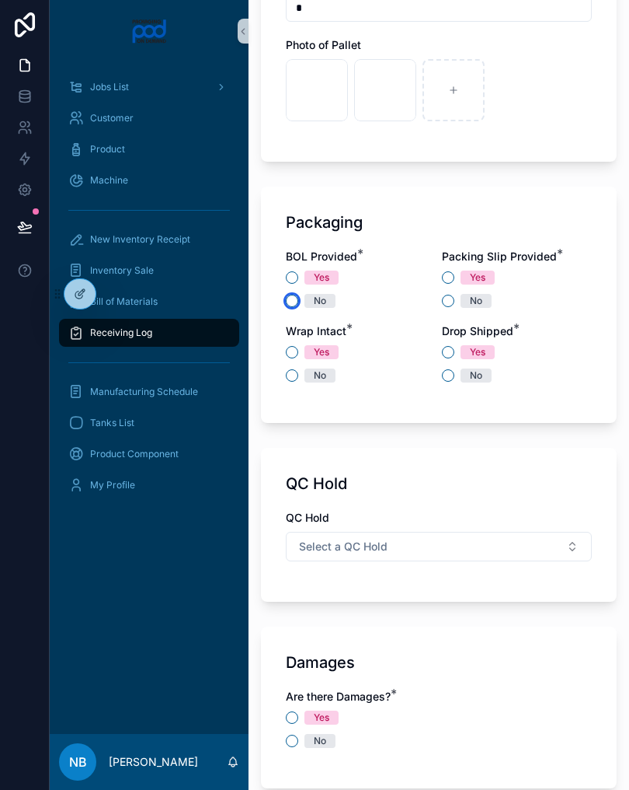
click at [295, 306] on button "No" at bounding box center [292, 301] width 12 height 12
click at [453, 280] on button "Yes" at bounding box center [448, 277] width 12 height 12
click at [452, 354] on button "Yes" at bounding box center [448, 352] width 12 height 12
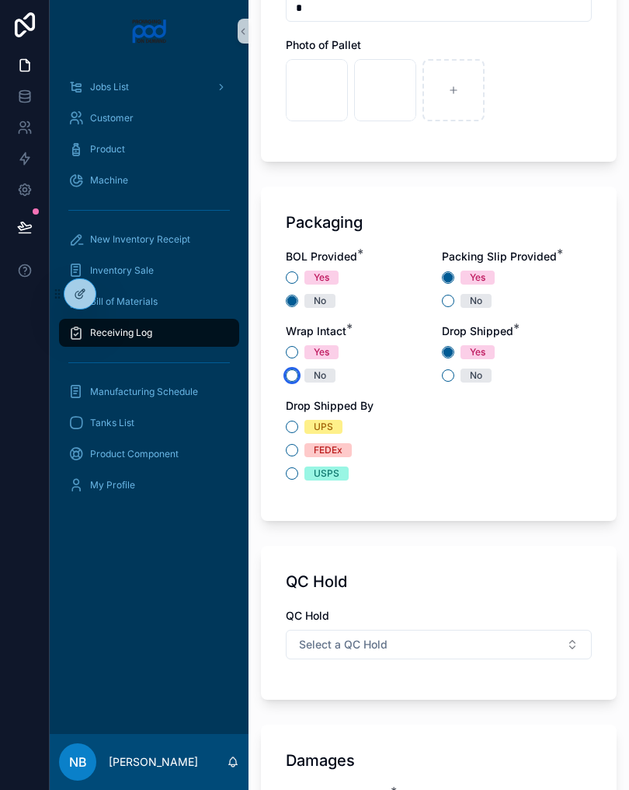
click at [296, 372] on button "No" at bounding box center [292, 375] width 12 height 12
click at [298, 426] on button "UPS" at bounding box center [292, 426] width 12 height 12
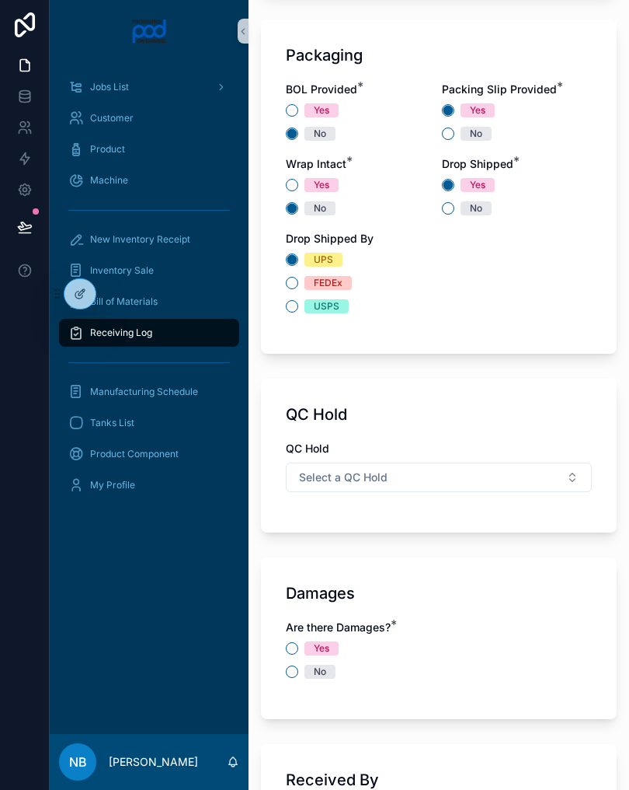
click at [572, 480] on button "Select a QC Hold" at bounding box center [439, 477] width 306 height 30
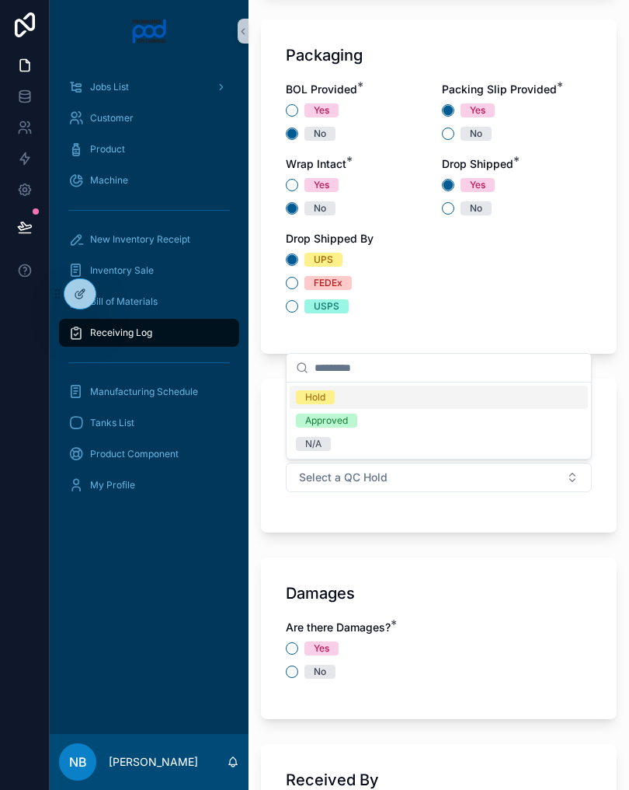
click at [354, 451] on div "N/A" at bounding box center [439, 443] width 298 height 23
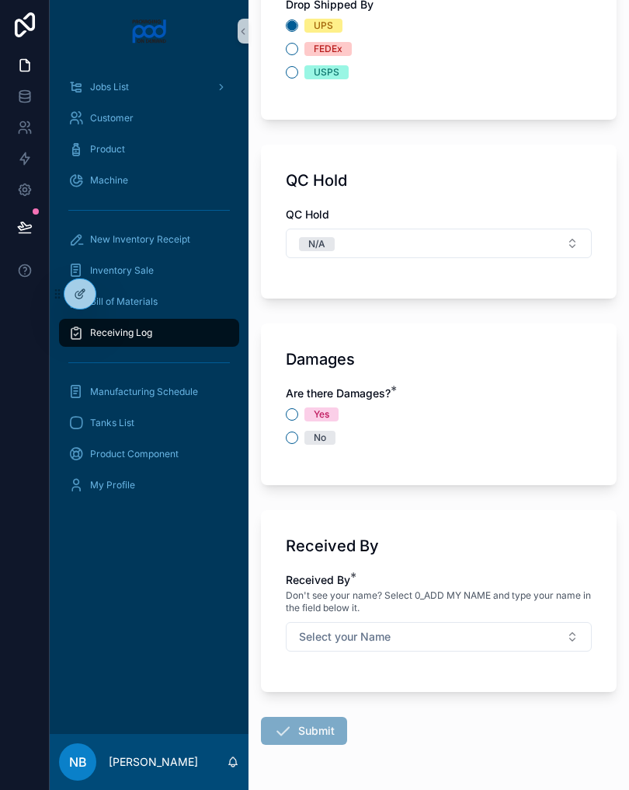
scroll to position [1735, 0]
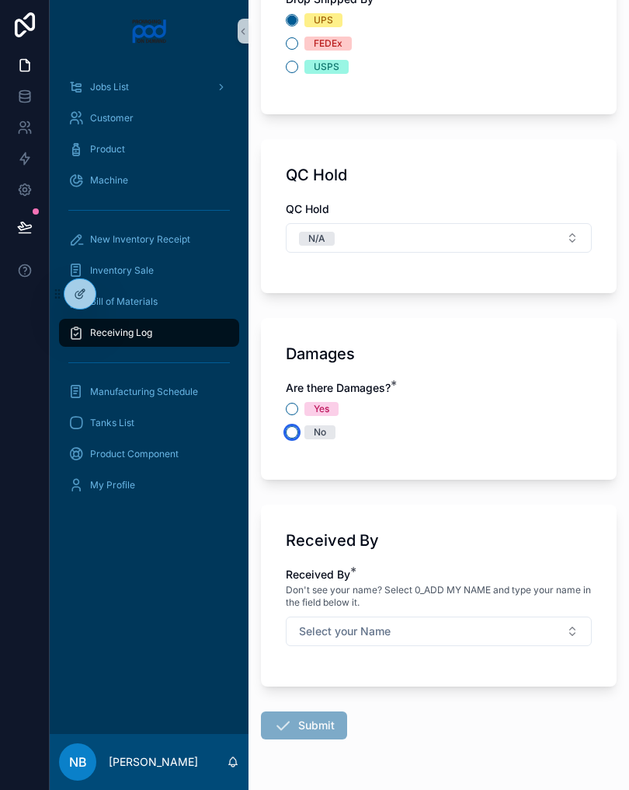
click at [295, 435] on button "No" at bounding box center [292, 432] width 12 height 12
click at [525, 616] on button "Select your Name" at bounding box center [439, 631] width 306 height 30
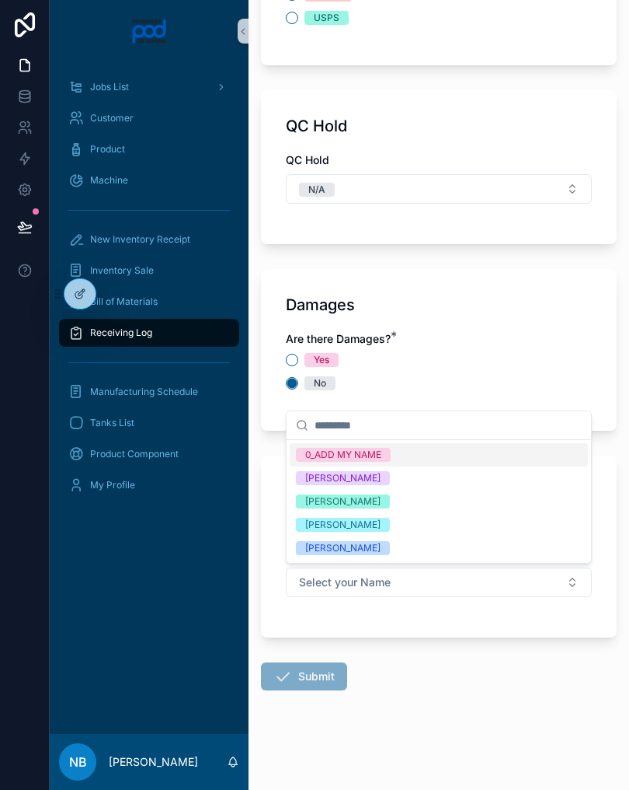
scroll to position [1784, 0]
click at [403, 506] on div "[PERSON_NAME]" at bounding box center [439, 501] width 298 height 23
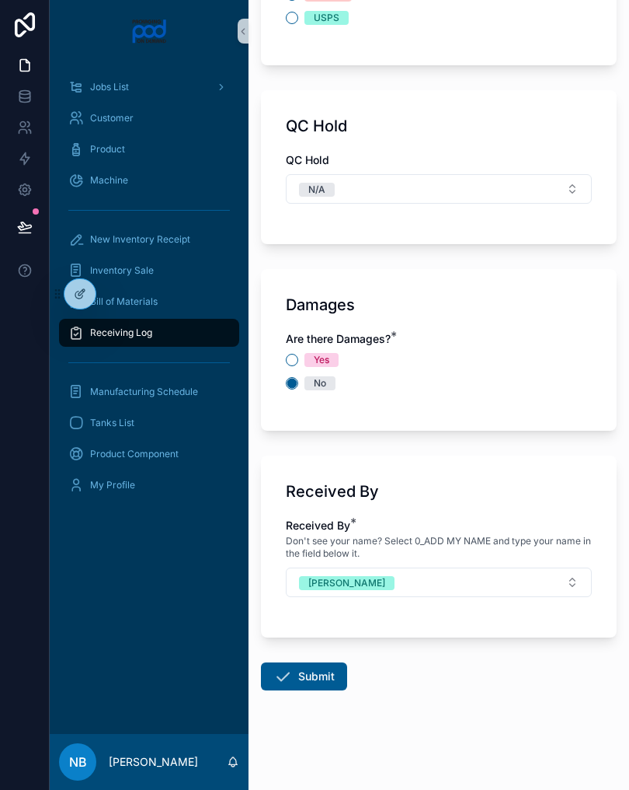
click at [324, 674] on button "Submit" at bounding box center [304, 676] width 86 height 28
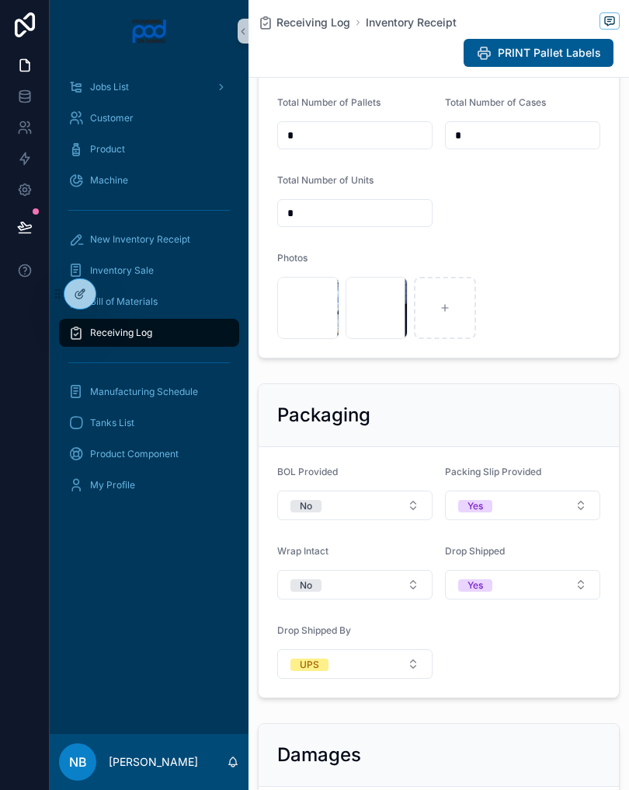
scroll to position [585, 0]
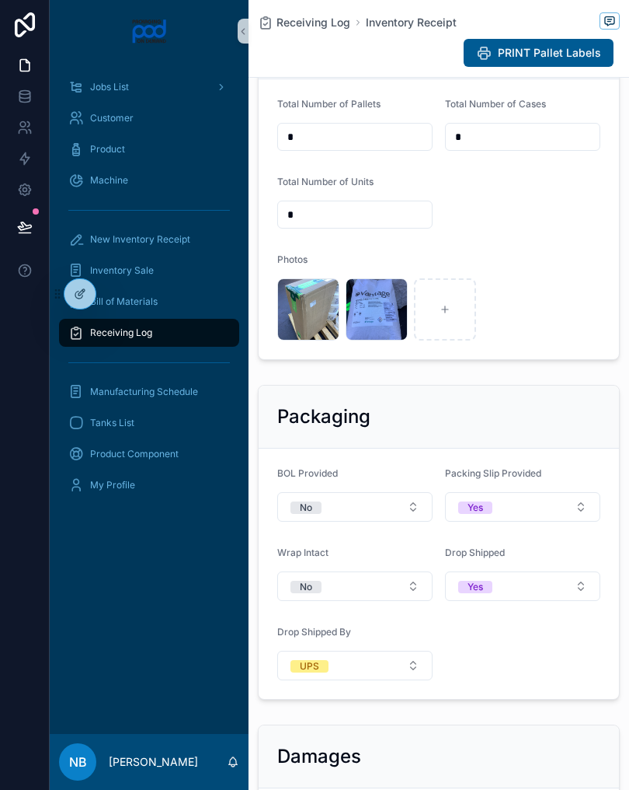
click at [176, 233] on span "New Inventory Receipt" at bounding box center [140, 239] width 100 height 12
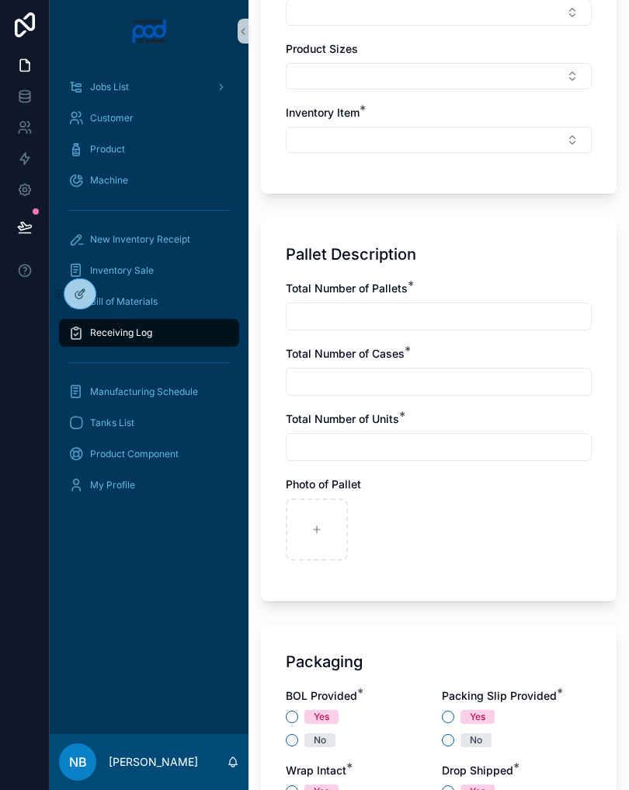
scroll to position [888, 0]
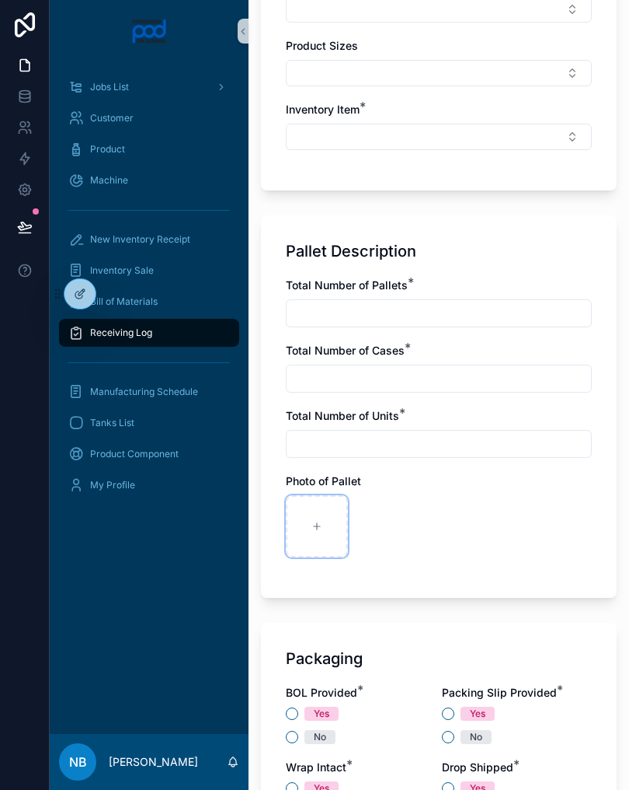
click at [325, 526] on div "scrollable content" at bounding box center [317, 526] width 62 height 62
type input "**********"
click at [391, 524] on div "scrollable content" at bounding box center [385, 526] width 62 height 62
type input "**********"
click at [343, 323] on input "scrollable content" at bounding box center [439, 313] width 305 height 22
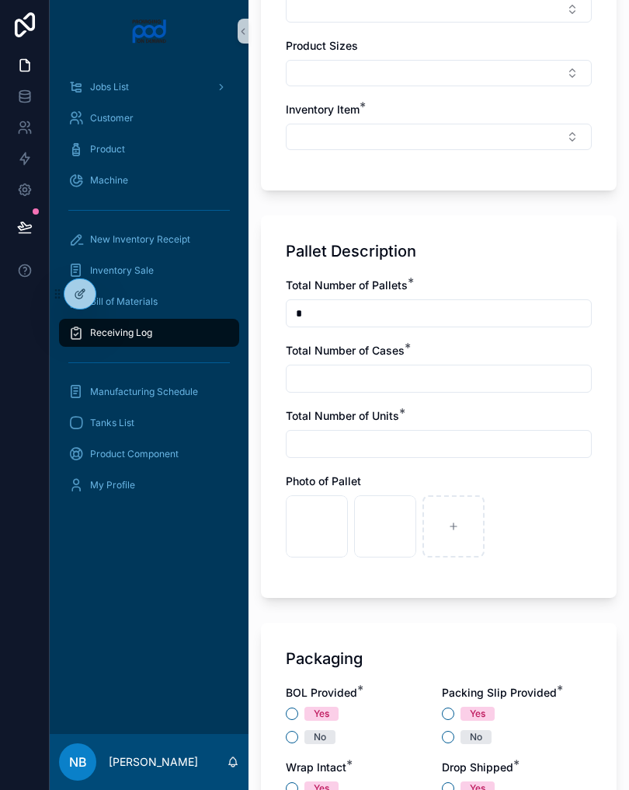
type input "*"
click at [377, 383] on input "scrollable content" at bounding box center [439, 379] width 305 height 22
type input "*"
click at [373, 463] on div "Total Number of Pallets * * Total Number of Cases * * Total Number of Units * P…" at bounding box center [439, 424] width 306 height 295
click at [331, 433] on input "scrollable content" at bounding box center [439, 444] width 305 height 22
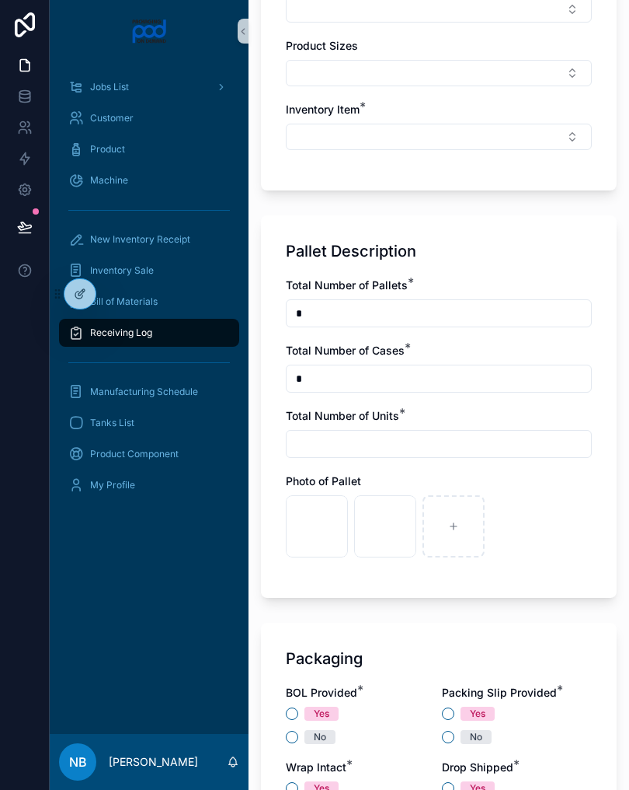
type input "*"
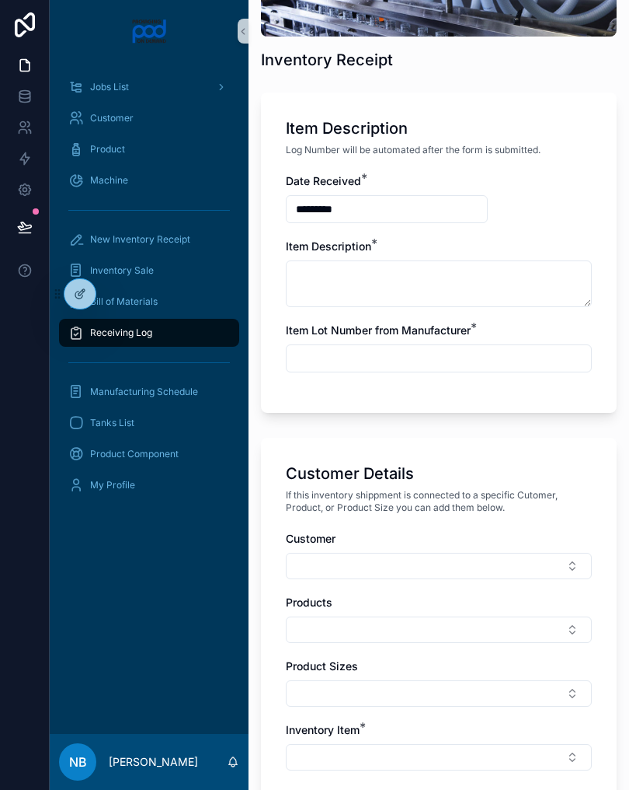
scroll to position [267, 0]
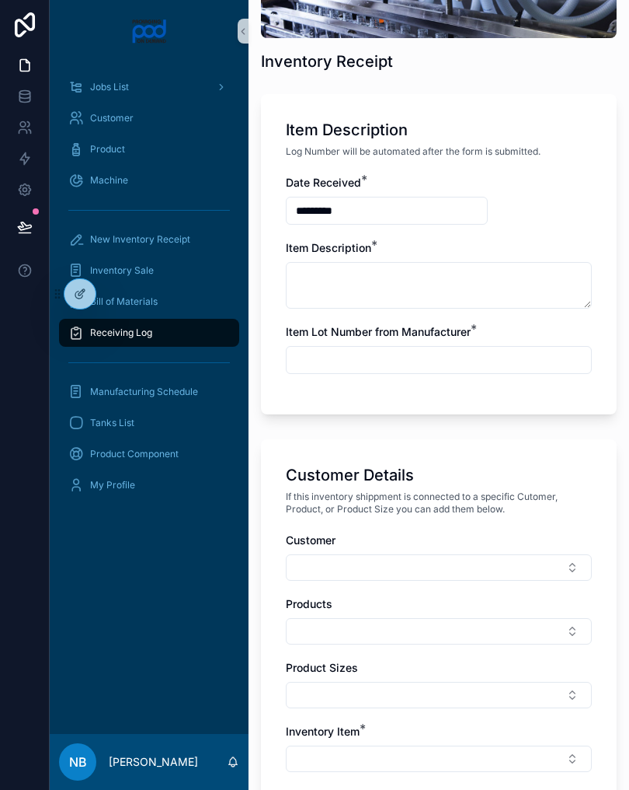
type input "*"
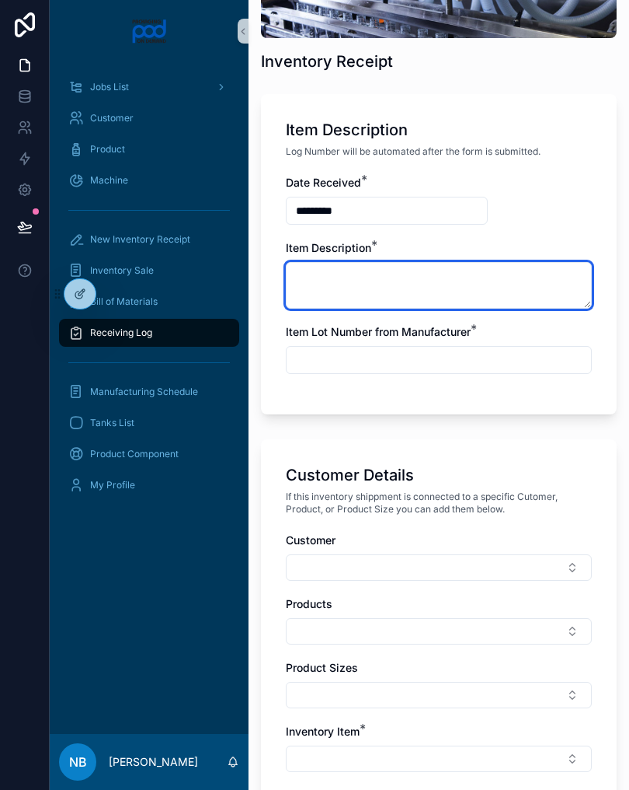
click at [374, 284] on textarea "scrollable content" at bounding box center [439, 285] width 306 height 47
type textarea "**********"
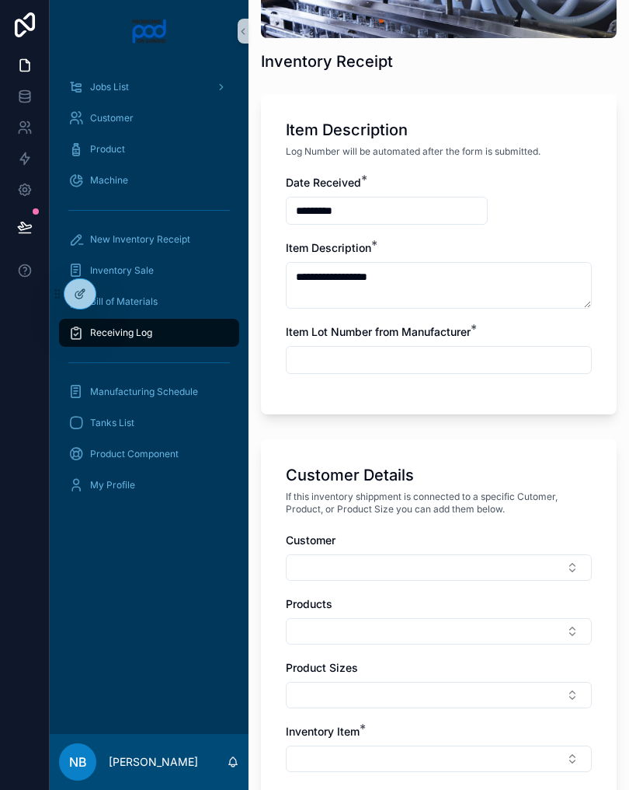
click at [410, 357] on input "scrollable content" at bounding box center [439, 360] width 305 height 22
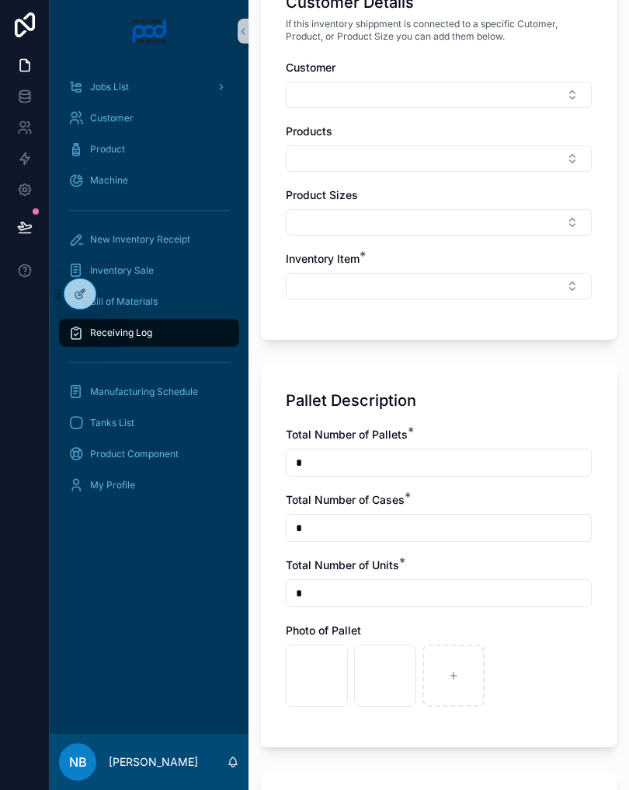
scroll to position [745, 0]
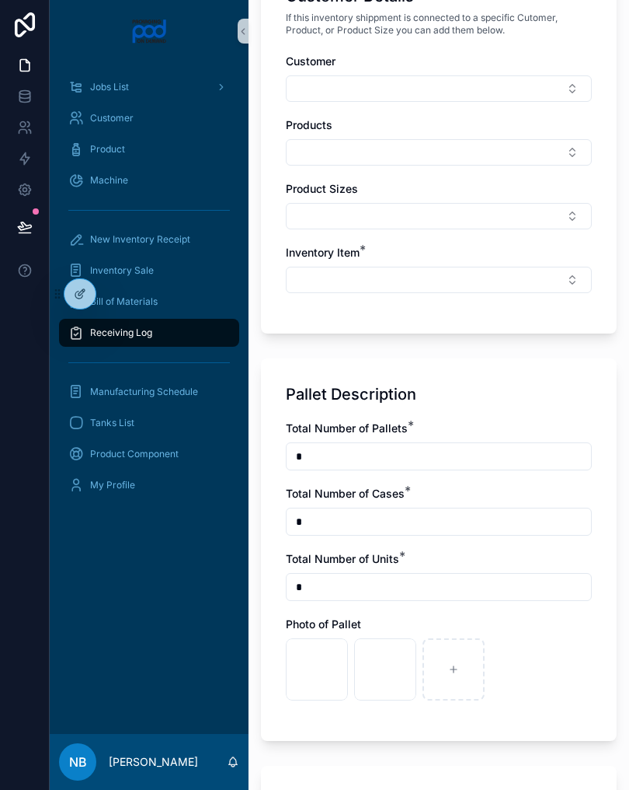
type input "*******"
click at [476, 269] on button "Select Button" at bounding box center [439, 280] width 306 height 26
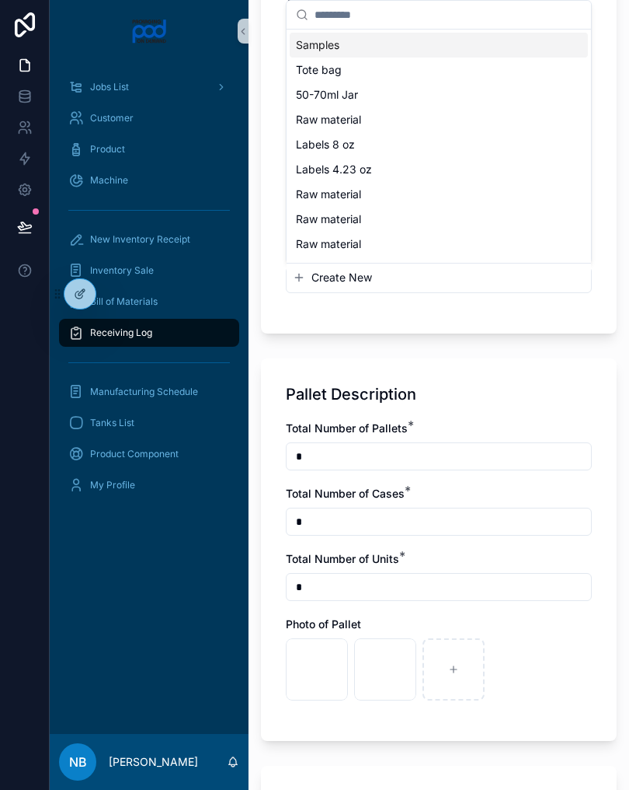
click at [374, 193] on div "Raw material" at bounding box center [439, 194] width 298 height 25
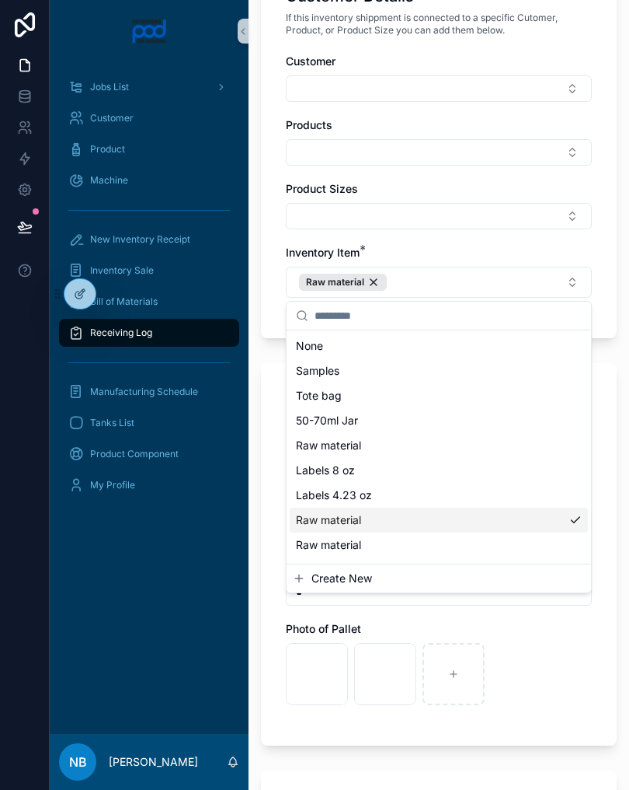
click at [256, 440] on div "**********" at bounding box center [439, 493] width 381 height 2476
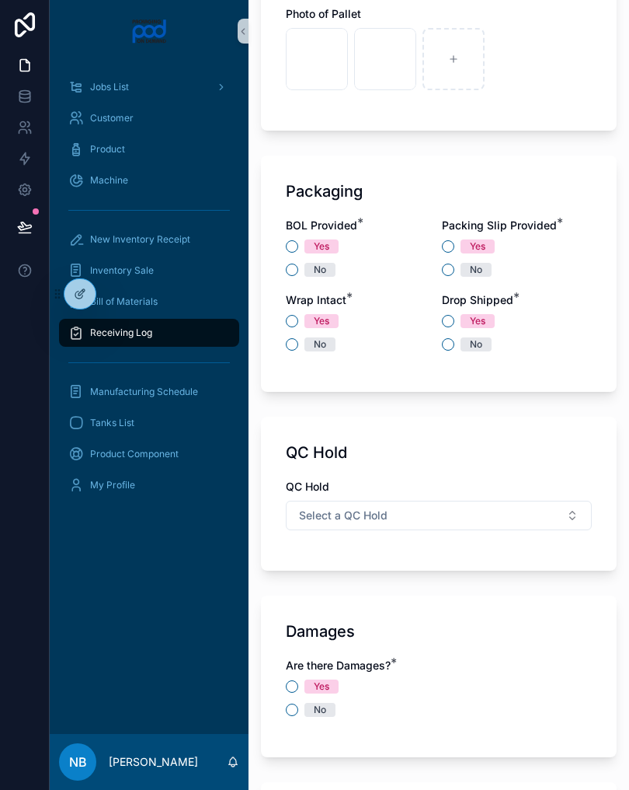
scroll to position [1387, 0]
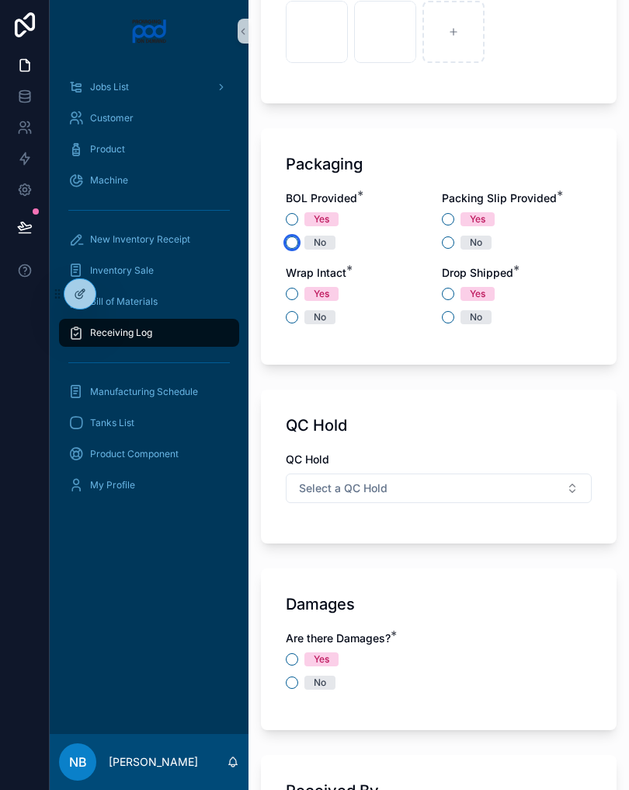
click at [296, 239] on button "No" at bounding box center [292, 242] width 12 height 12
click at [452, 219] on button "Yes" at bounding box center [448, 219] width 12 height 12
click at [449, 294] on button "Yes" at bounding box center [448, 294] width 12 height 12
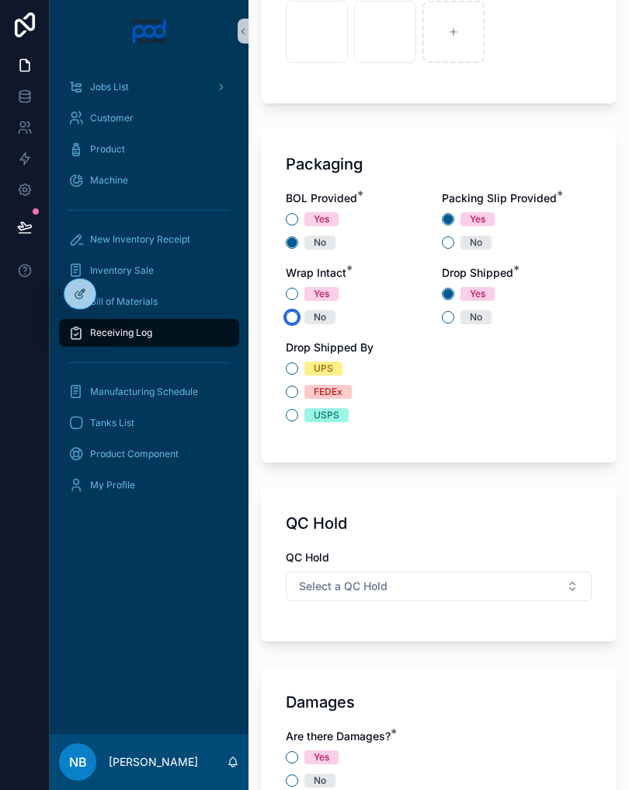
click at [293, 321] on button "No" at bounding box center [292, 317] width 12 height 12
click at [296, 363] on button "UPS" at bounding box center [292, 368] width 12 height 12
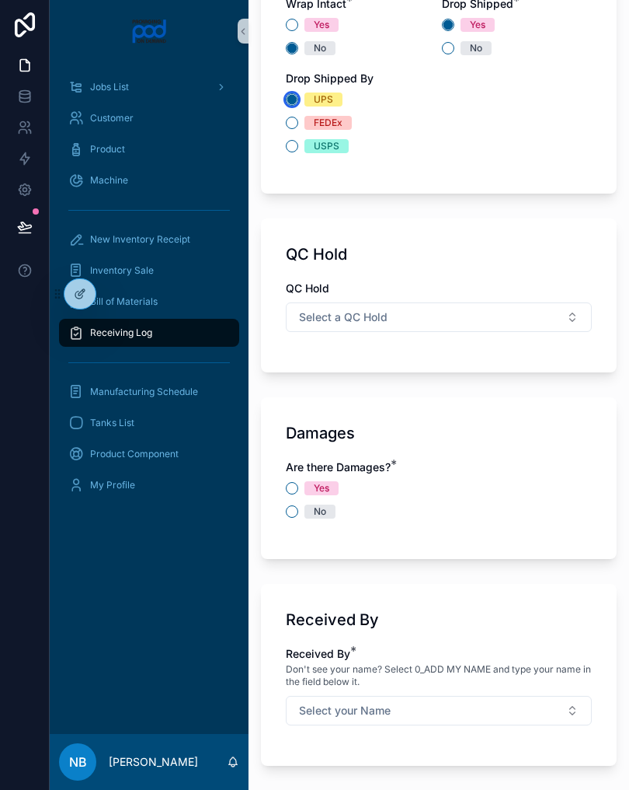
scroll to position [1658, 0]
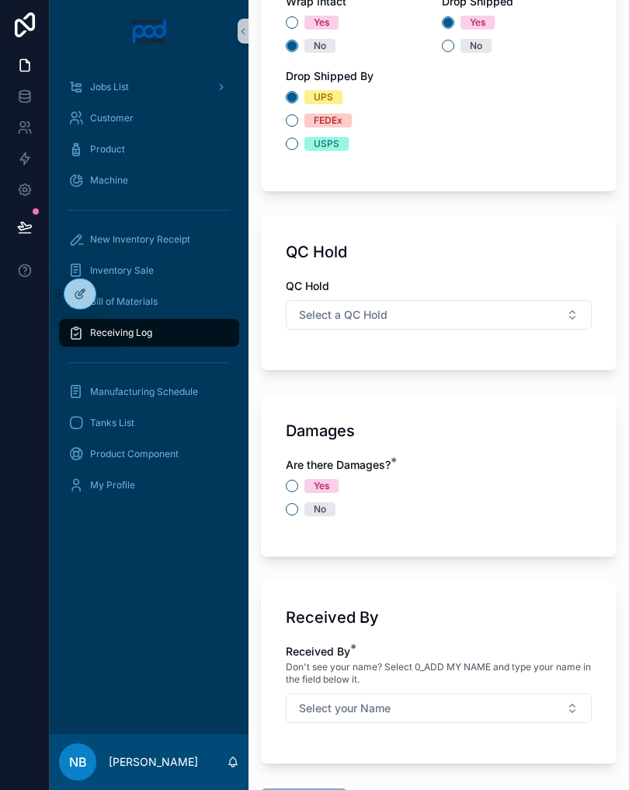
click at [477, 314] on button "Select a QC Hold" at bounding box center [439, 315] width 306 height 30
click at [339, 427] on div "N/A" at bounding box center [439, 423] width 298 height 23
click at [291, 505] on button "No" at bounding box center [292, 509] width 12 height 12
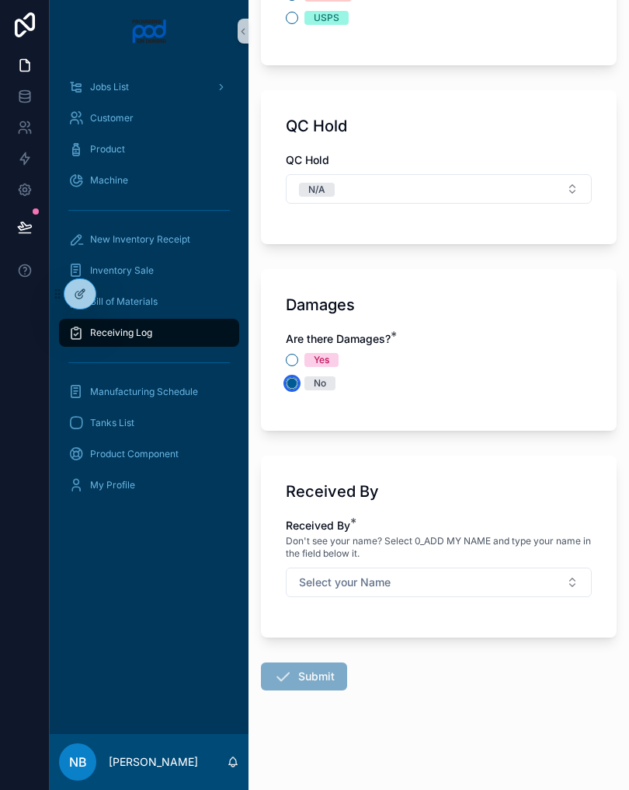
scroll to position [1784, 0]
click at [544, 579] on button "Select your Name" at bounding box center [439, 582] width 306 height 30
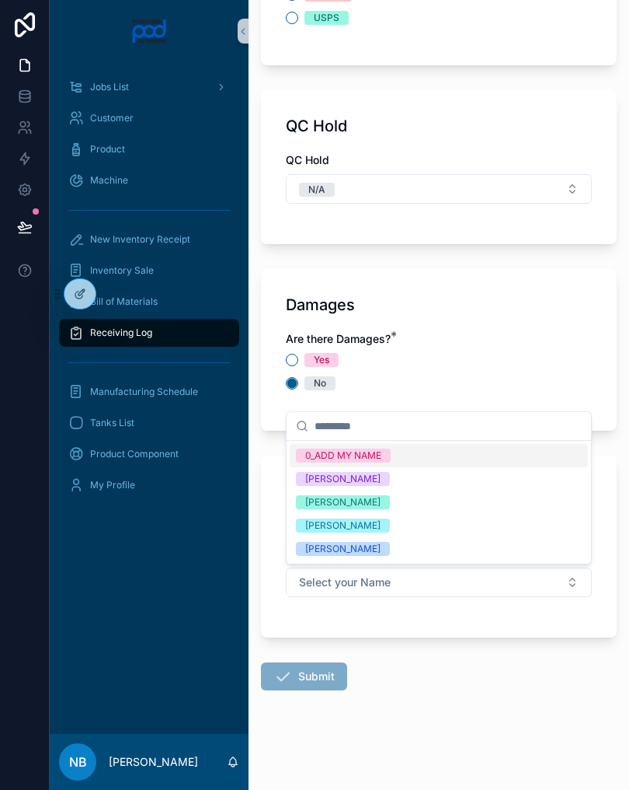
click at [405, 500] on div "[PERSON_NAME]" at bounding box center [439, 501] width 298 height 23
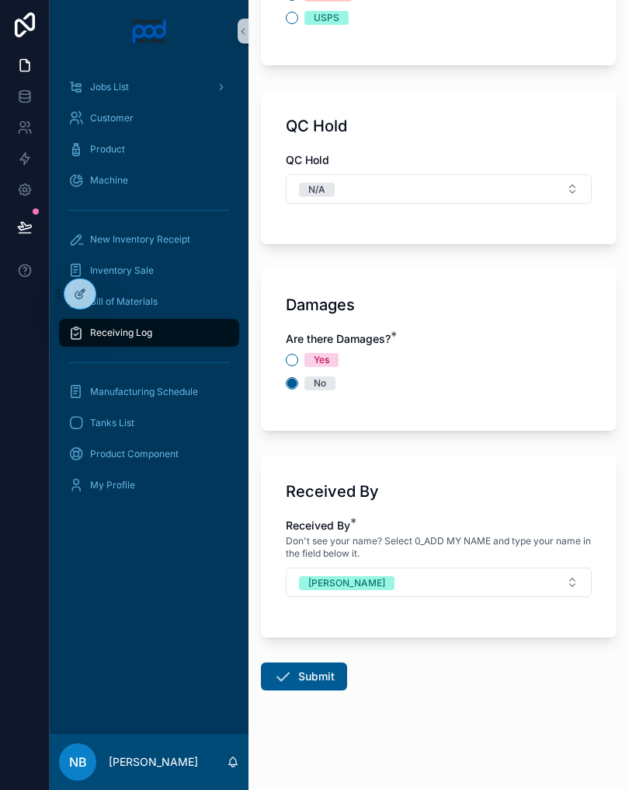
click at [312, 688] on button "Submit" at bounding box center [304, 676] width 86 height 28
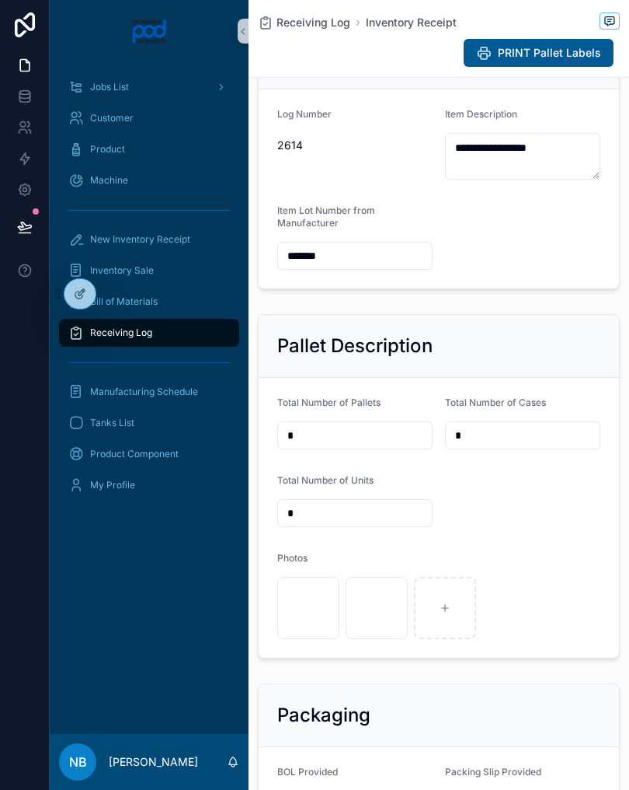
scroll to position [333, 0]
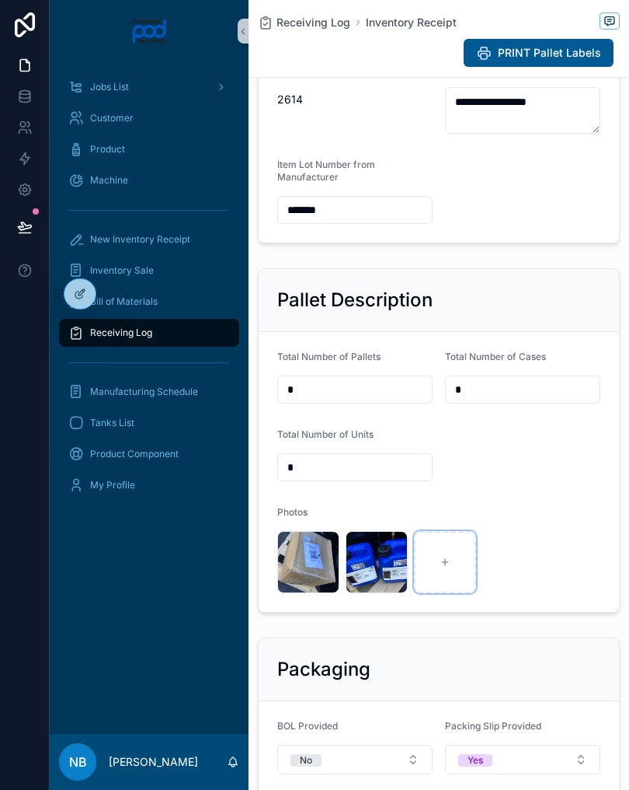
click at [434, 580] on div "scrollable content" at bounding box center [445, 562] width 62 height 62
type input "**********"
click at [531, 581] on div "scrollable content" at bounding box center [514, 562] width 62 height 62
type input "**********"
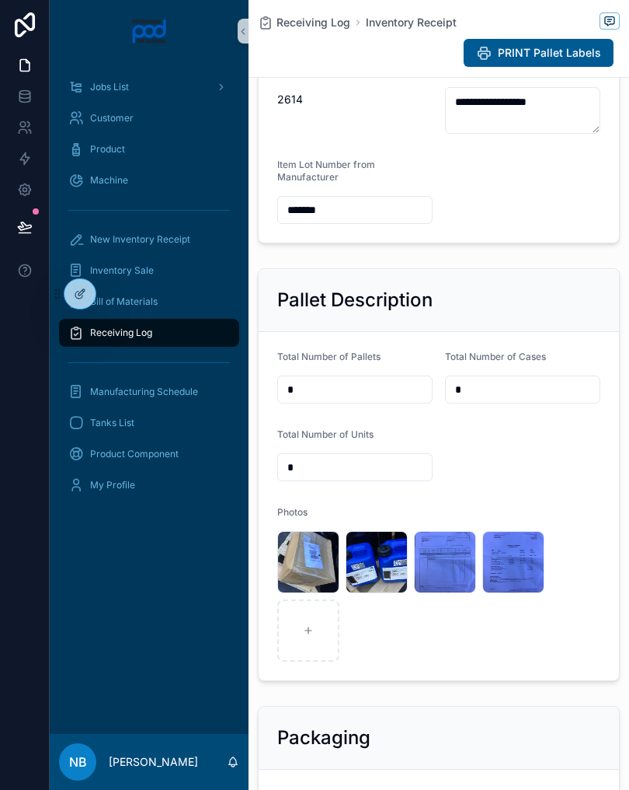
click at [189, 336] on div "Receiving Log" at bounding box center [149, 332] width 162 height 25
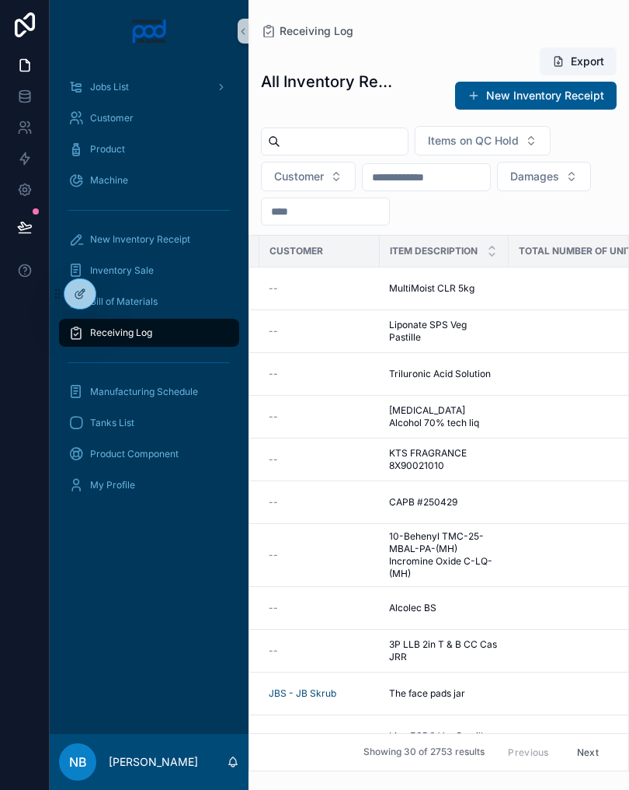
scroll to position [0, 466]
click at [490, 330] on span "Liponate SPS Veg Pastille" at bounding box center [444, 331] width 110 height 25
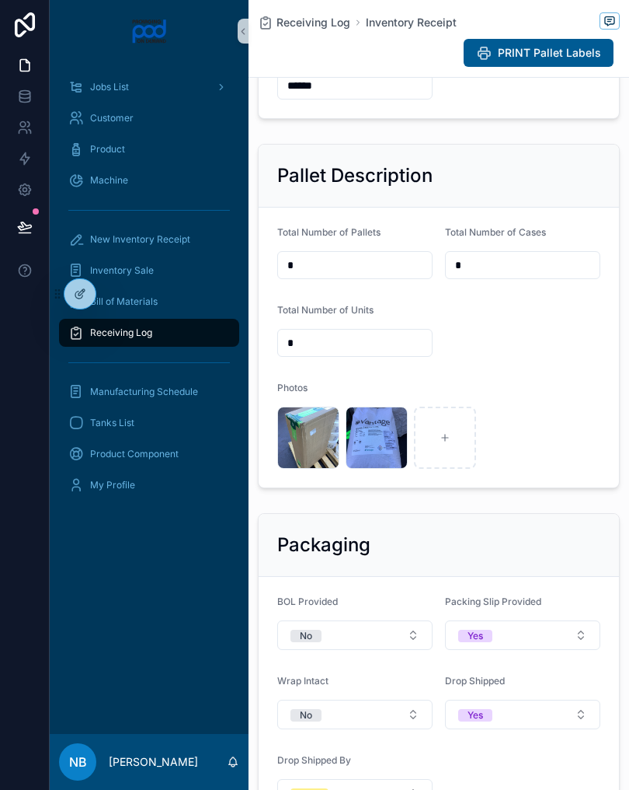
scroll to position [466, 0]
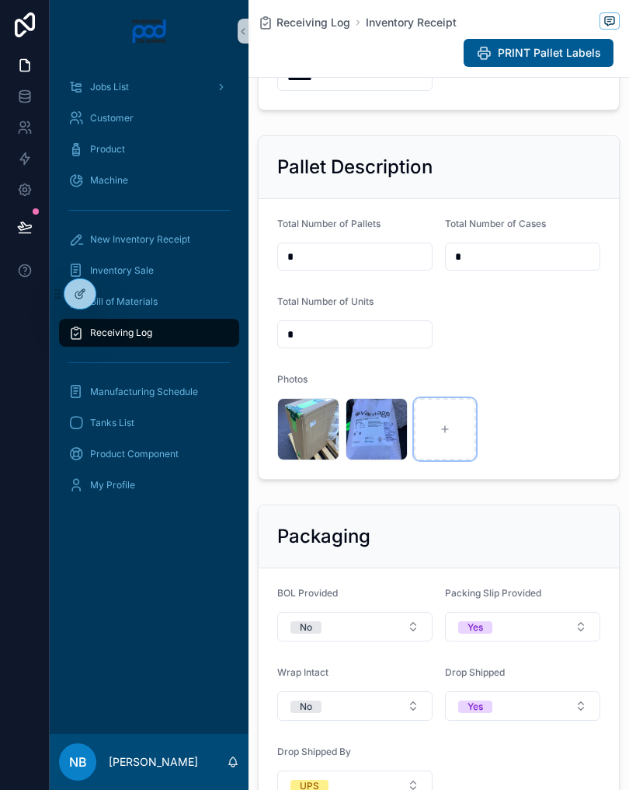
click at [444, 434] on icon "scrollable content" at bounding box center [445, 429] width 11 height 11
type input "**********"
click at [521, 446] on div "scrollable content" at bounding box center [514, 429] width 62 height 62
type input "**********"
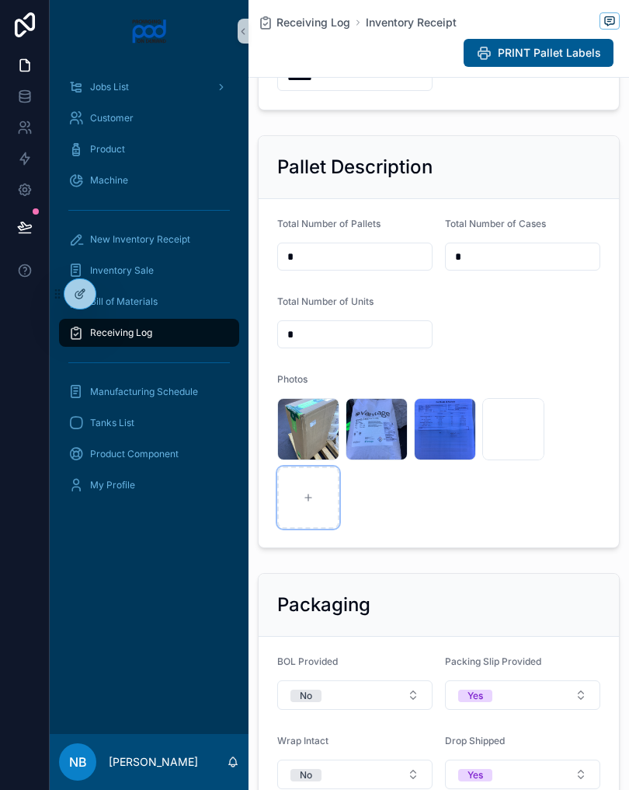
click at [323, 509] on div "scrollable content" at bounding box center [308, 497] width 62 height 62
type input "**********"
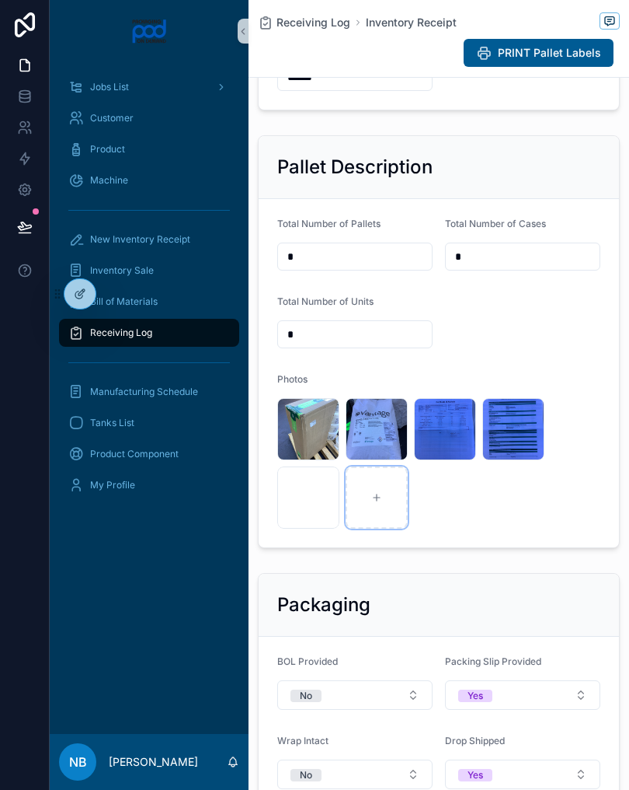
click at [388, 519] on div "scrollable content" at bounding box center [377, 497] width 62 height 62
type input "**********"
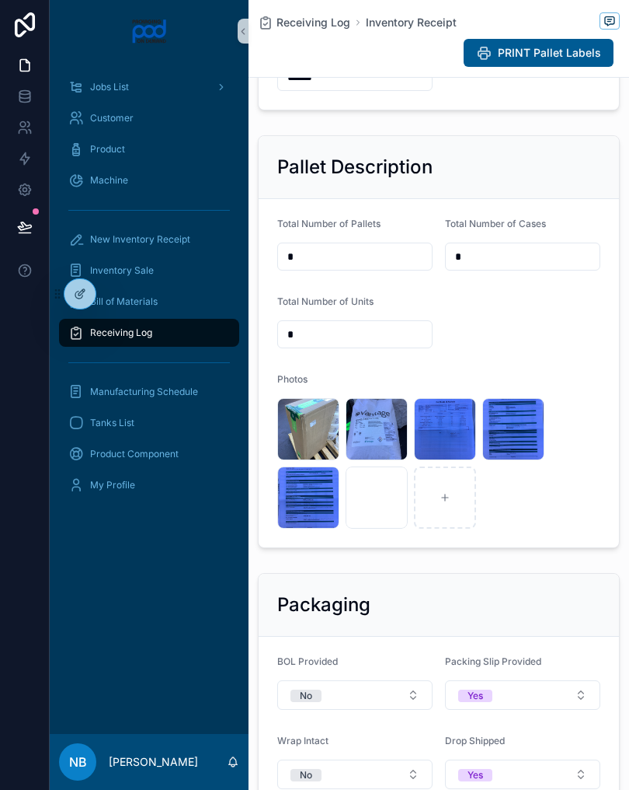
click at [29, 585] on div at bounding box center [25, 395] width 50 height 790
click at [446, 503] on icon "scrollable content" at bounding box center [445, 497] width 11 height 11
type input "**********"
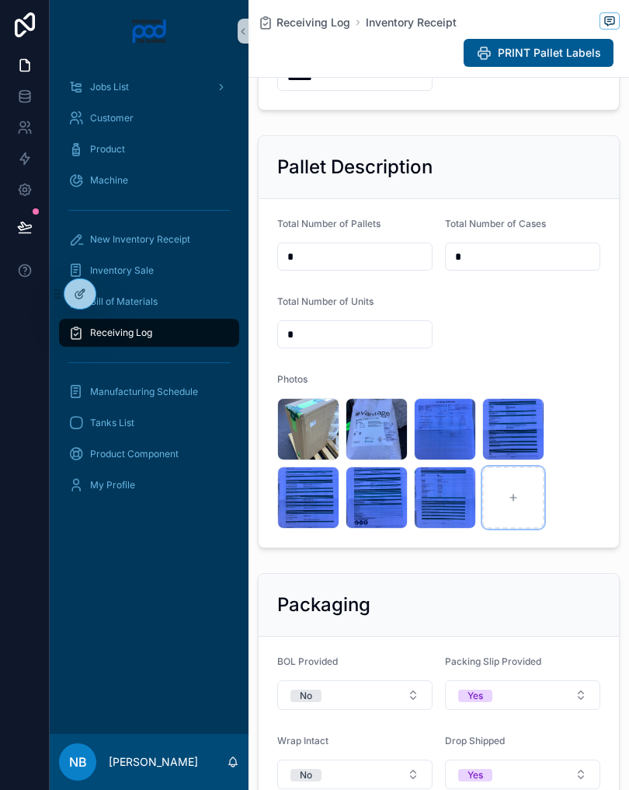
click at [514, 500] on icon "scrollable content" at bounding box center [514, 497] width 0 height 6
type input "**********"
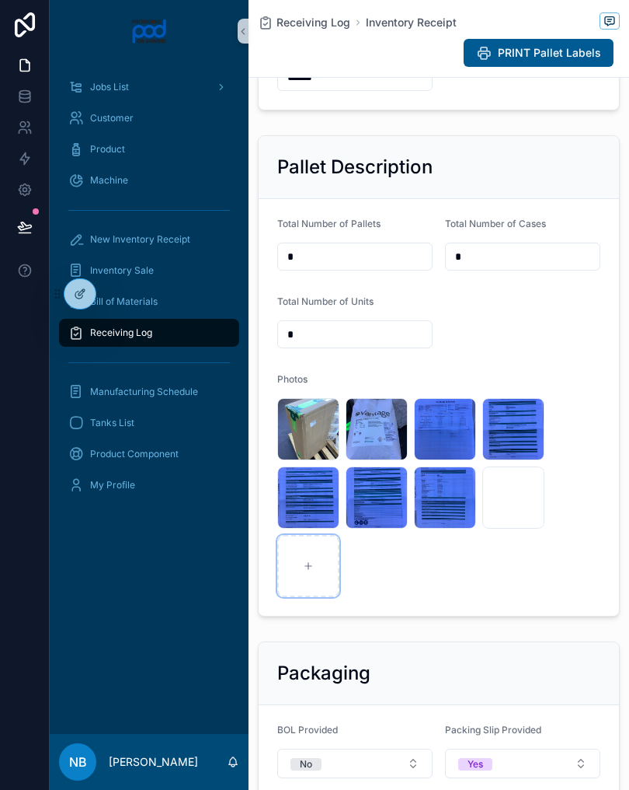
click at [307, 566] on icon "scrollable content" at bounding box center [308, 566] width 6 height 0
type input "**********"
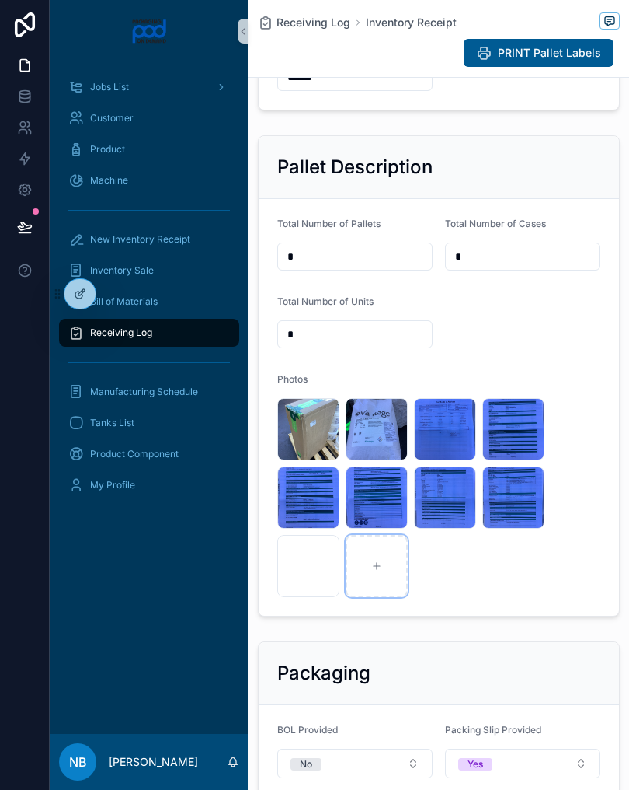
click at [376, 571] on icon "scrollable content" at bounding box center [376, 565] width 11 height 11
type input "**********"
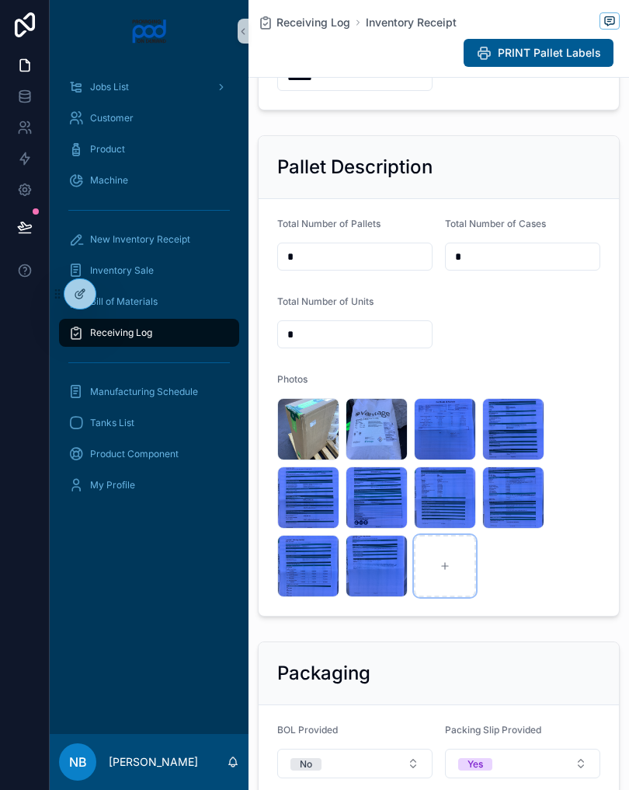
click at [449, 571] on icon "scrollable content" at bounding box center [445, 565] width 11 height 11
type input "**********"
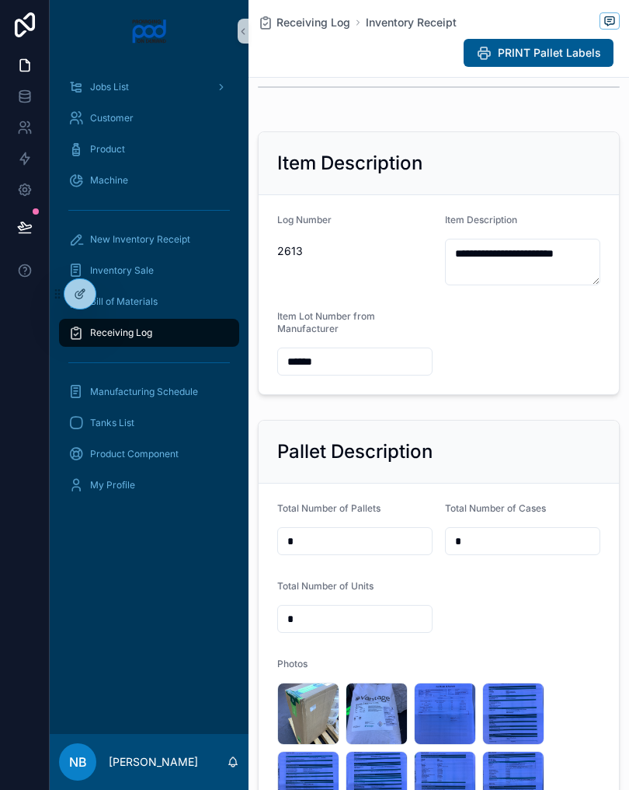
scroll to position [180, 0]
